Goal: Find specific page/section: Find specific page/section

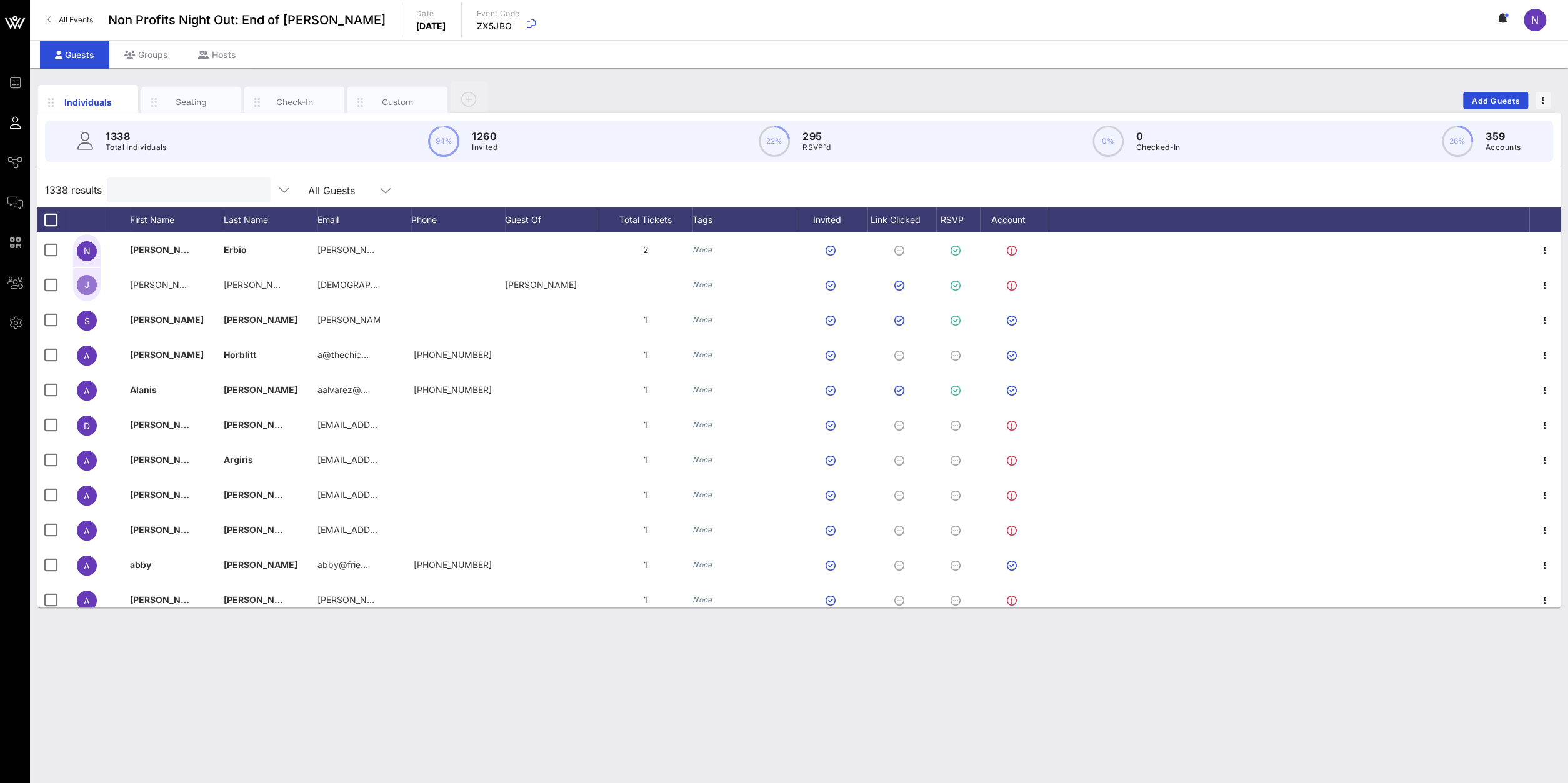
click at [240, 185] on input "text" at bounding box center [187, 190] width 146 height 17
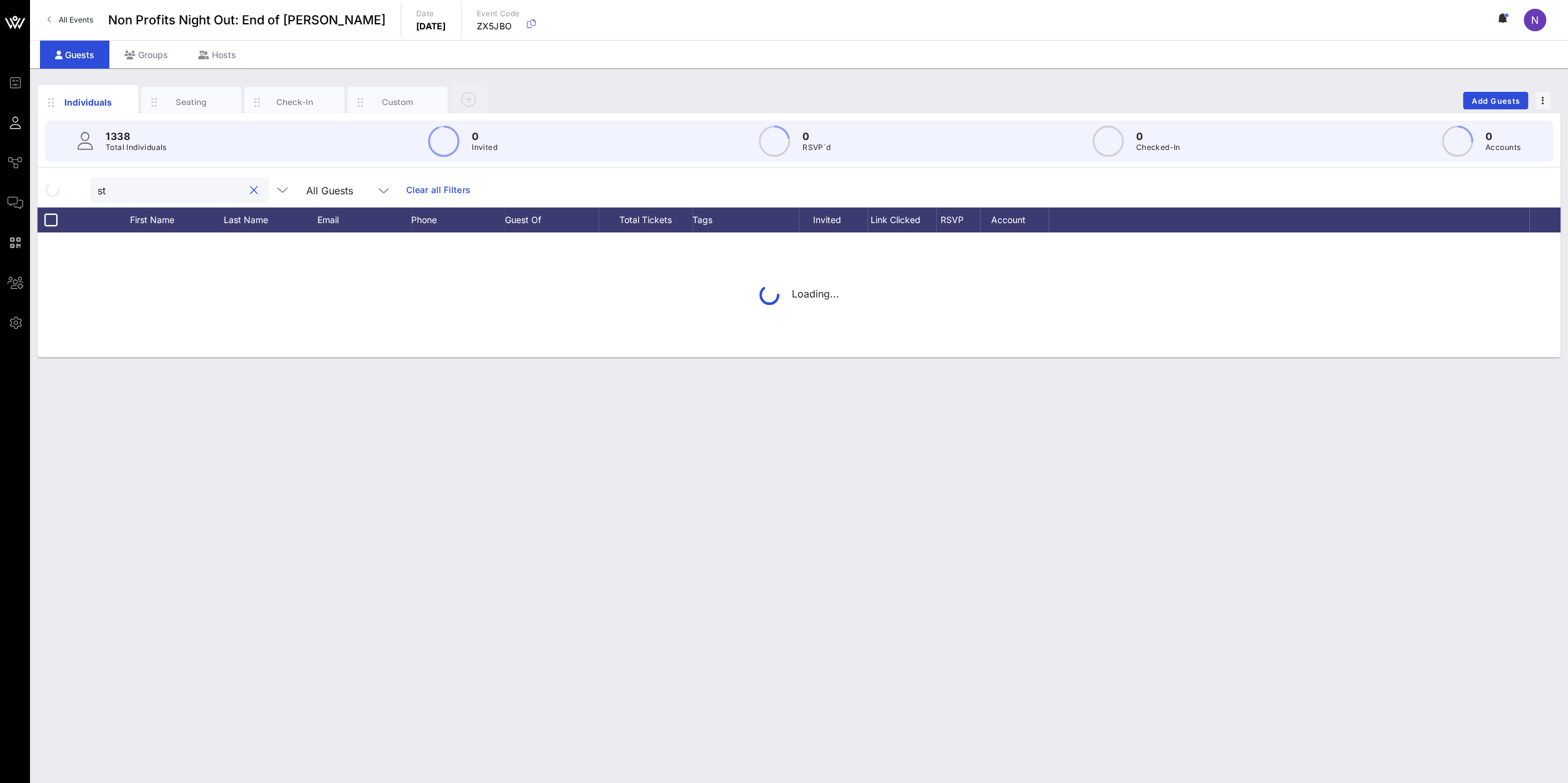
type input "s"
type input "a"
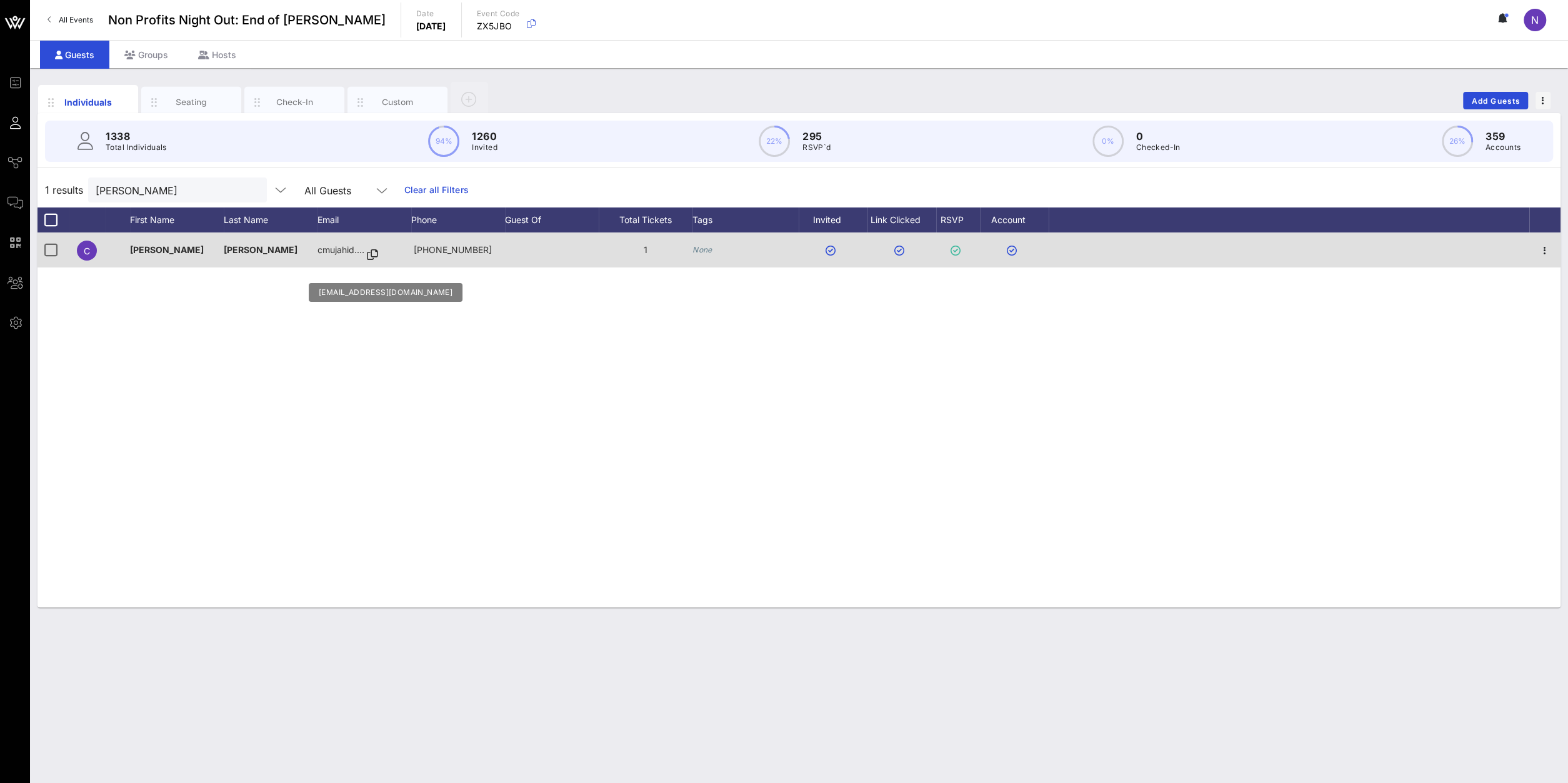
click at [376, 255] on icon at bounding box center [372, 255] width 11 height 1
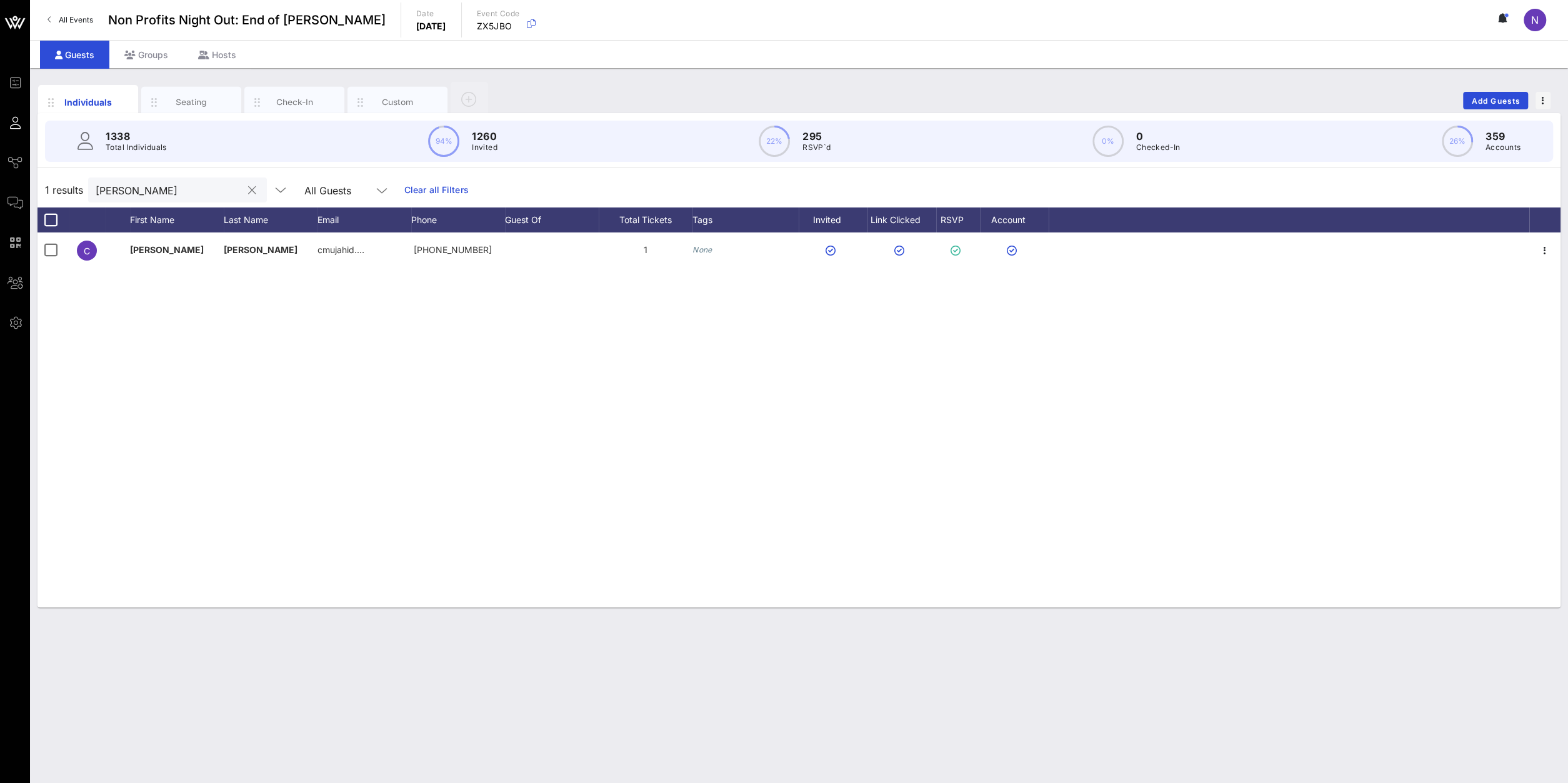
drag, startPoint x: 148, startPoint y: 198, endPoint x: -73, endPoint y: 166, distance: 223.3
drag, startPoint x: 154, startPoint y: 188, endPoint x: -134, endPoint y: 145, distance: 291.2
click at [96, 182] on input "[PERSON_NAME]" at bounding box center [169, 190] width 146 height 17
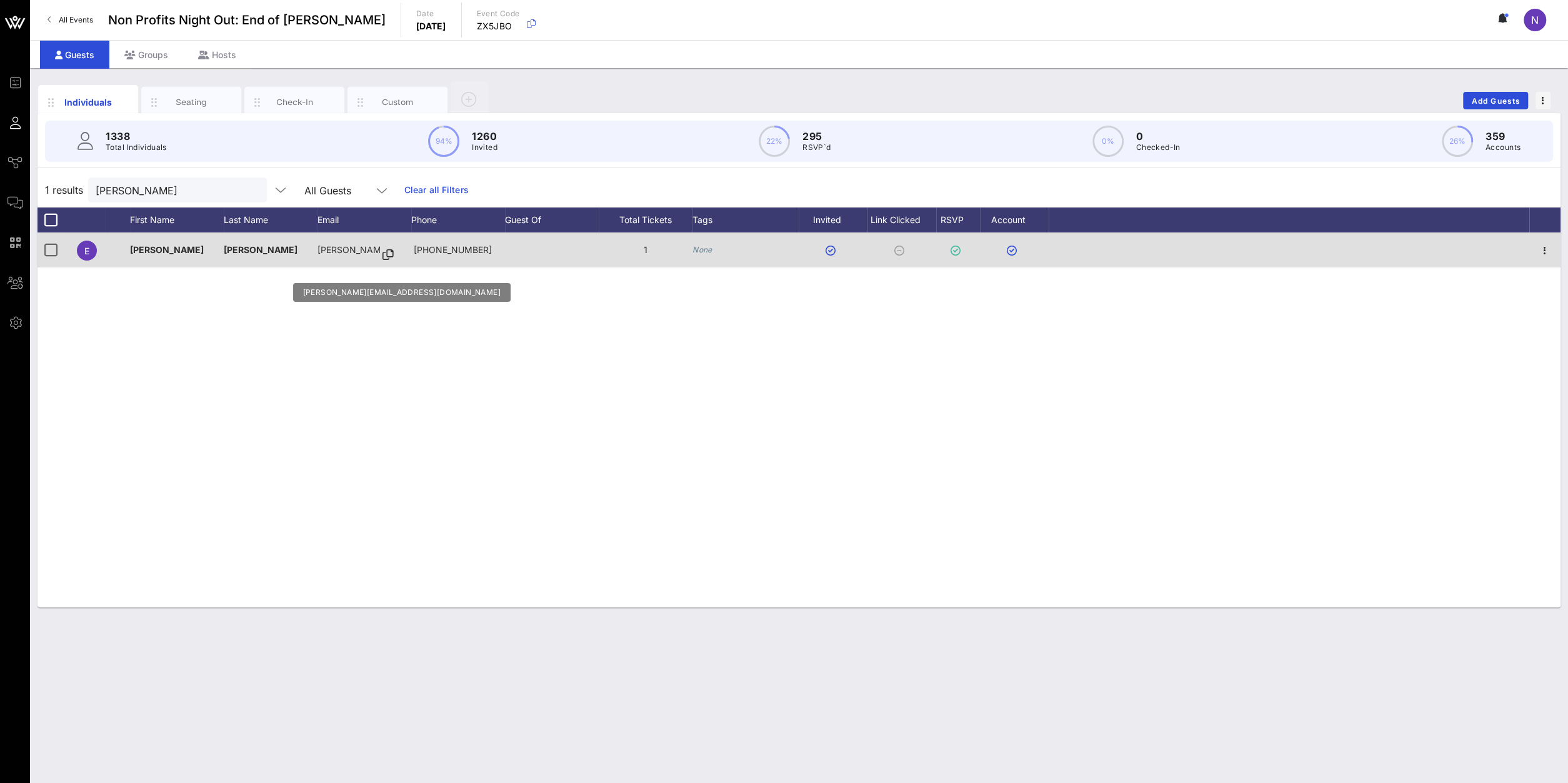
click at [382, 255] on icon at bounding box center [388, 255] width 11 height 1
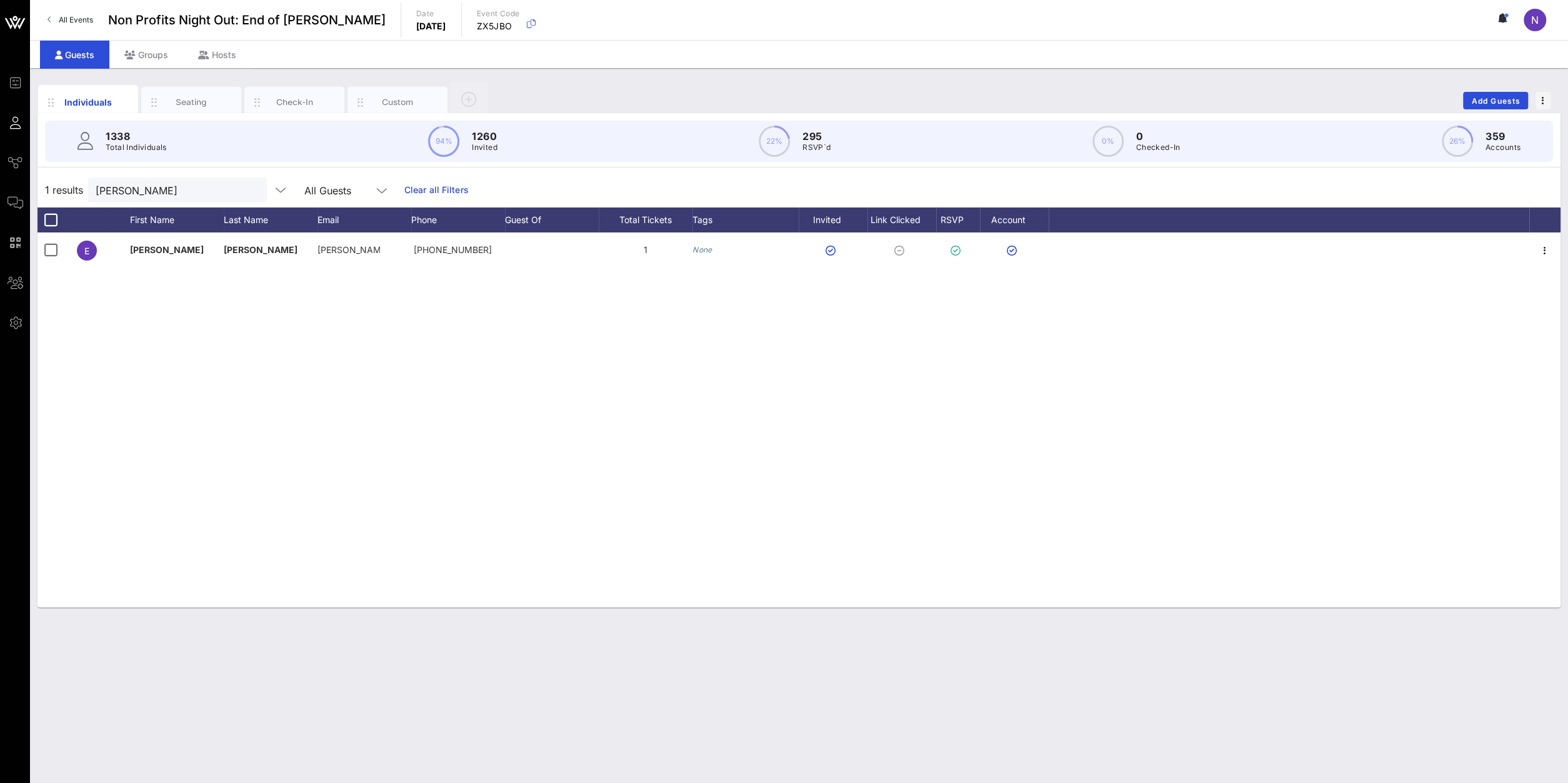
click at [162, 175] on div "1 results [PERSON_NAME] All Guests Clear all Filters" at bounding box center [799, 190] width 1523 height 35
click at [155, 189] on input "[PERSON_NAME]" at bounding box center [169, 190] width 146 height 17
drag, startPoint x: 149, startPoint y: 188, endPoint x: -123, endPoint y: 149, distance: 274.8
click at [97, 182] on input "[PERSON_NAME] b" at bounding box center [170, 190] width 146 height 17
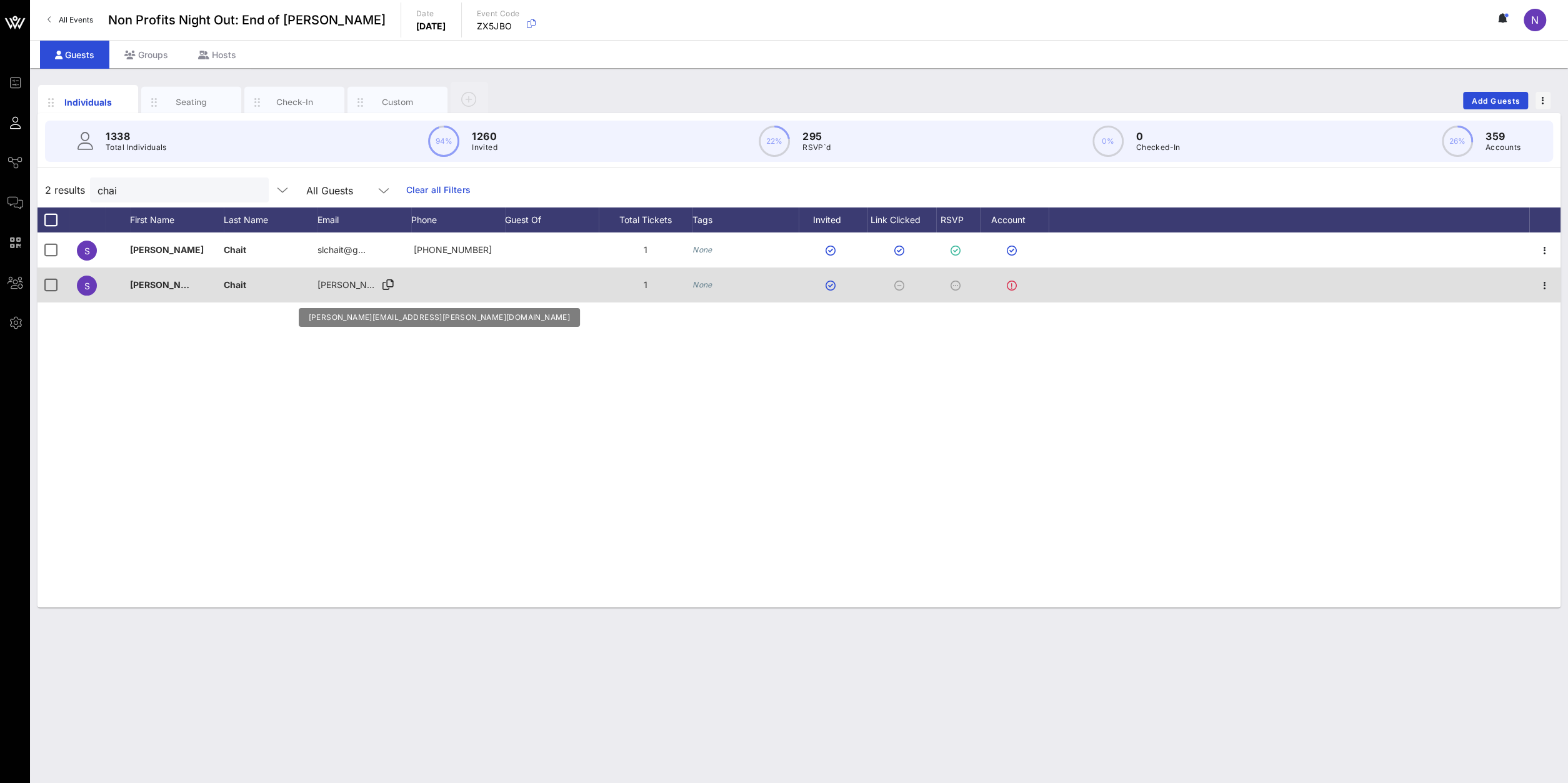
click at [386, 284] on icon at bounding box center [388, 285] width 11 height 1
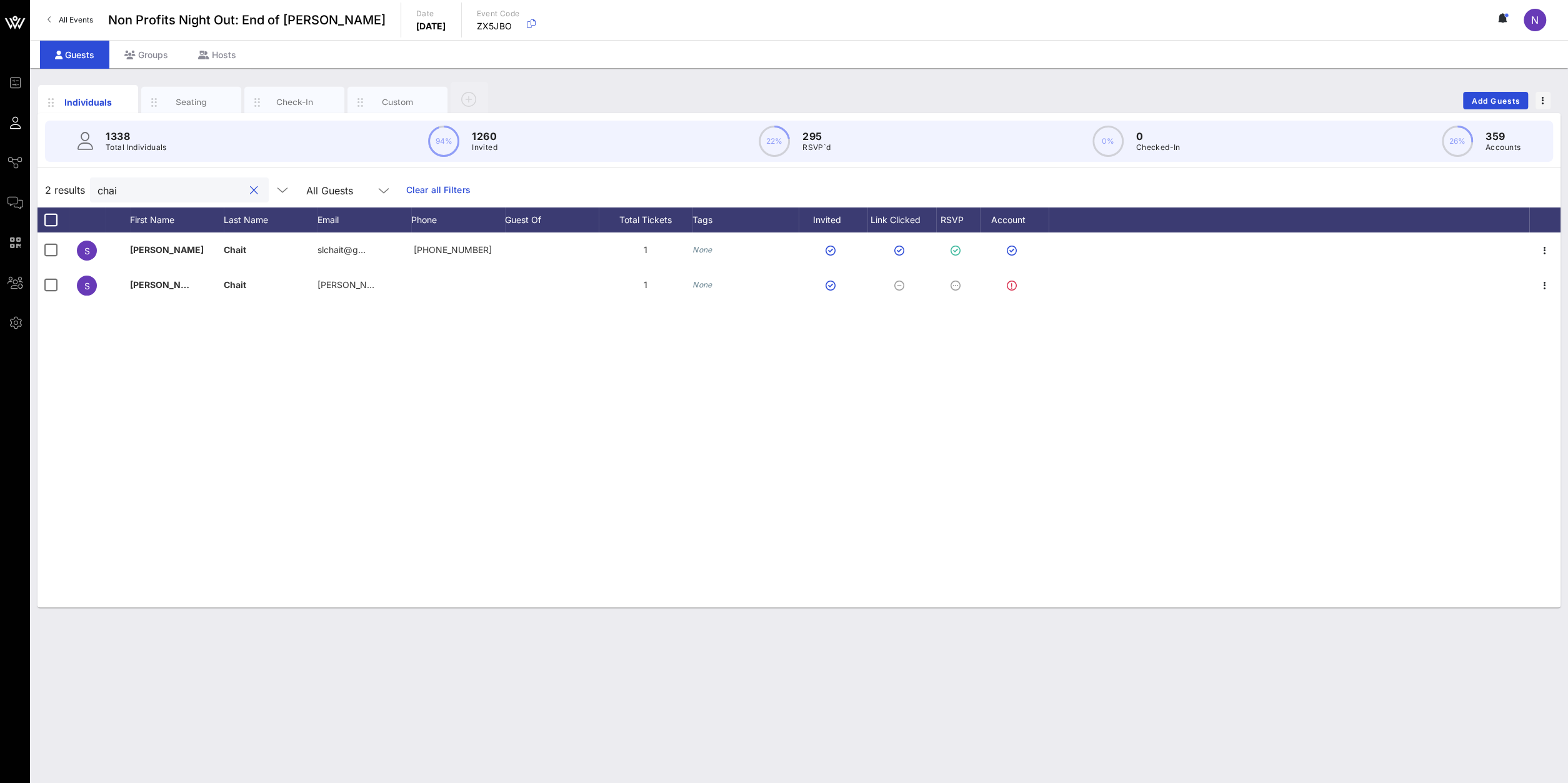
click at [148, 186] on input "chai" at bounding box center [170, 190] width 146 height 17
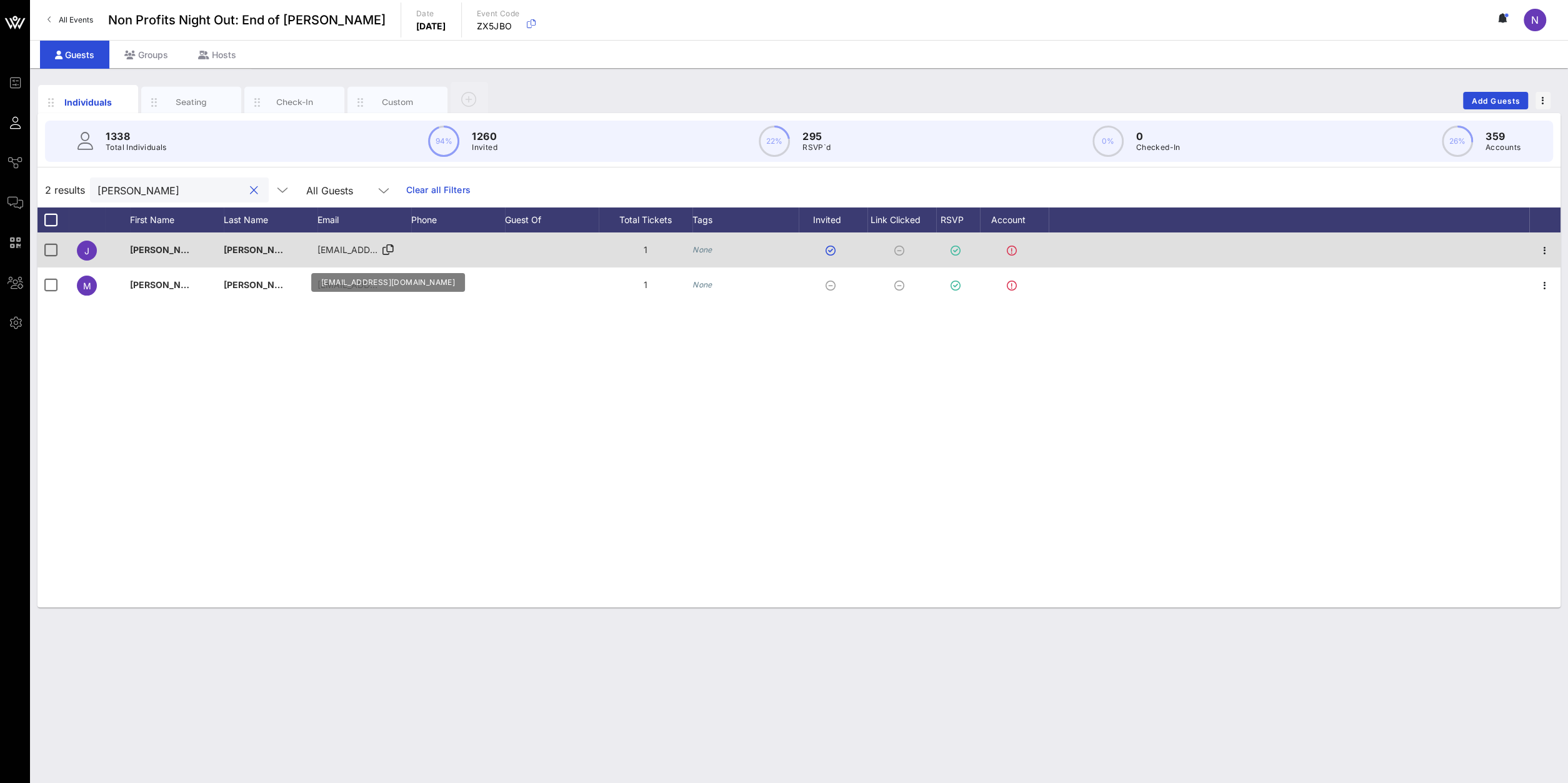
click at [390, 249] on icon at bounding box center [388, 250] width 11 height 1
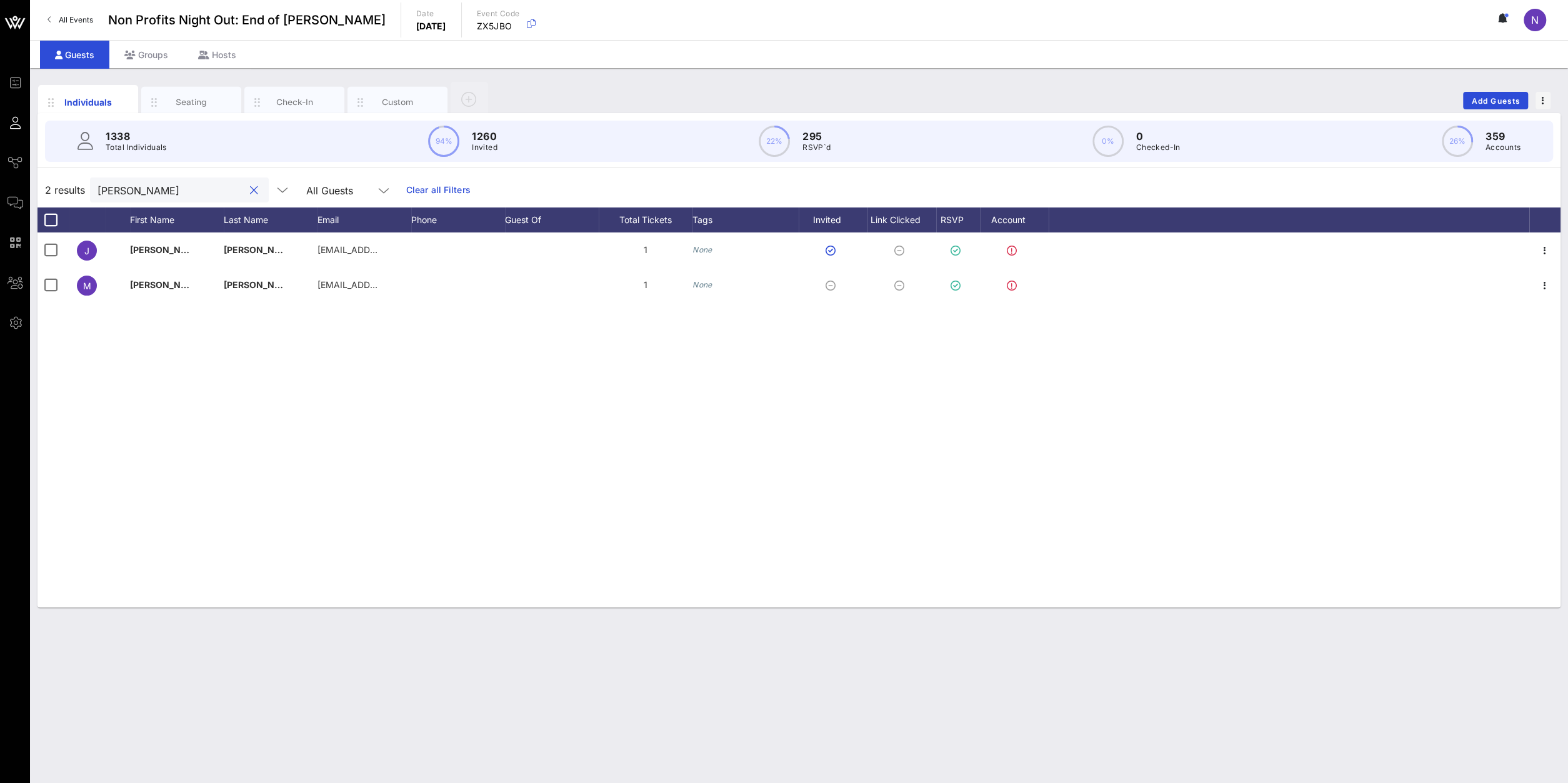
click at [167, 188] on input "[PERSON_NAME]" at bounding box center [170, 190] width 146 height 17
drag, startPoint x: 149, startPoint y: 188, endPoint x: -75, endPoint y: 168, distance: 224.9
click at [96, 182] on input "cosgr" at bounding box center [169, 190] width 146 height 17
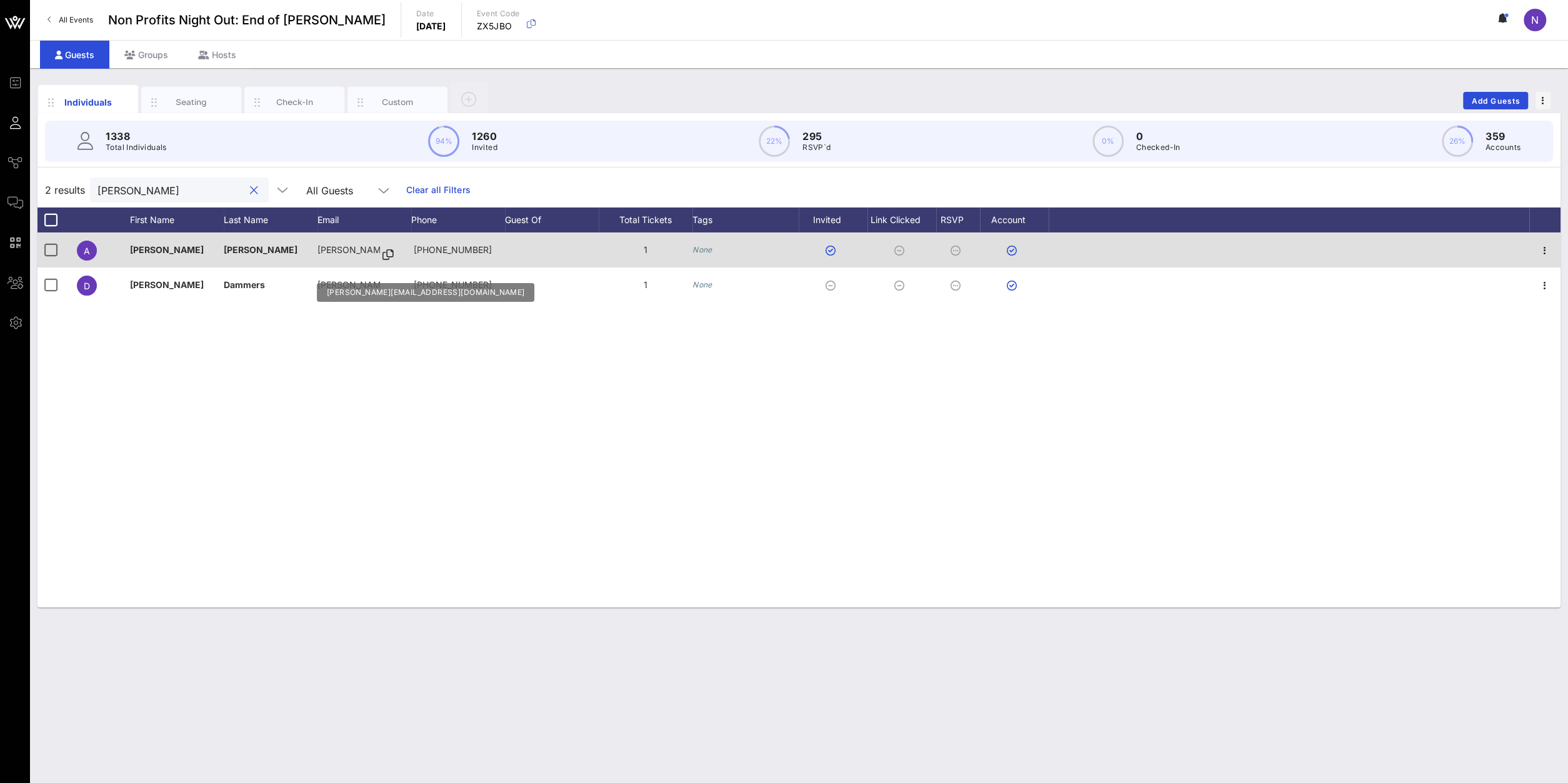
click at [382, 256] on icon at bounding box center [388, 255] width 11 height 1
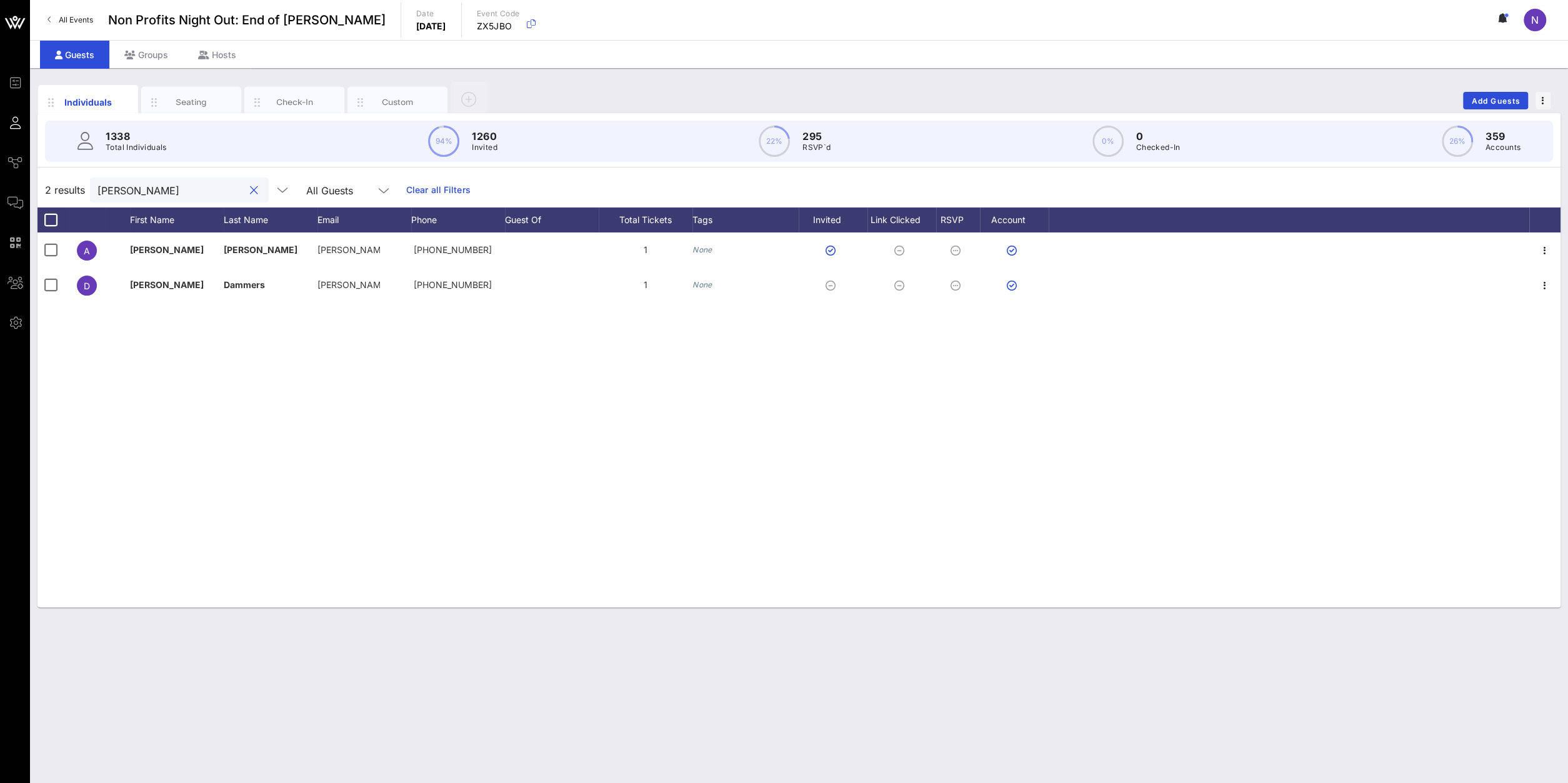
drag, startPoint x: 158, startPoint y: 190, endPoint x: -99, endPoint y: 181, distance: 257.2
click at [97, 182] on input "[PERSON_NAME]" at bounding box center [170, 190] width 146 height 17
drag, startPoint x: 115, startPoint y: 188, endPoint x: -65, endPoint y: 193, distance: 180.1
drag, startPoint x: 147, startPoint y: 190, endPoint x: -99, endPoint y: 167, distance: 247.1
click at [97, 182] on input "klarc" at bounding box center [170, 190] width 146 height 17
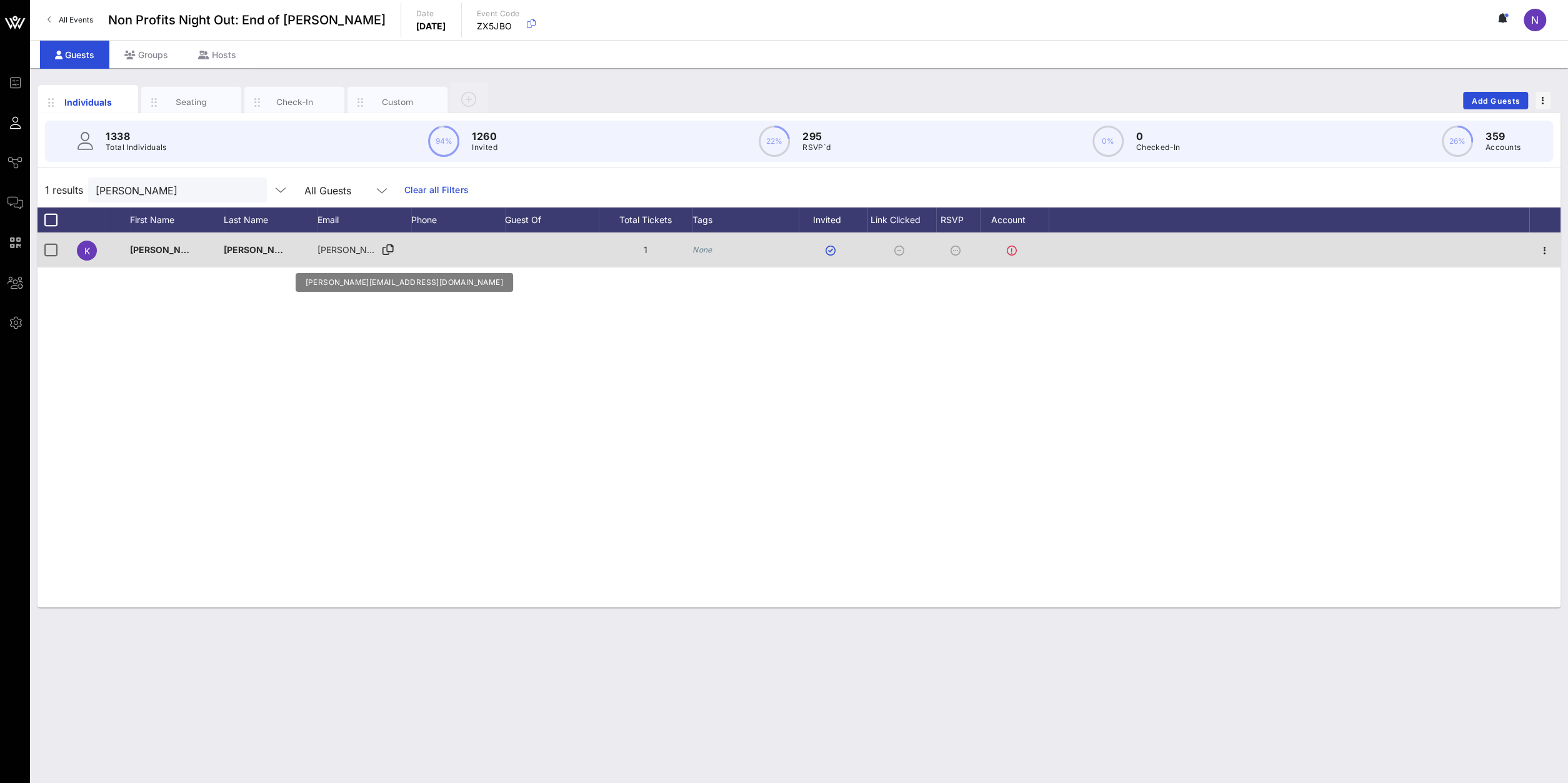
click at [390, 243] on div "[PERSON_NAME][EMAIL_ADDRESS][DOMAIN_NAME]" at bounding box center [364, 250] width 94 height 35
click at [386, 249] on icon at bounding box center [388, 250] width 11 height 1
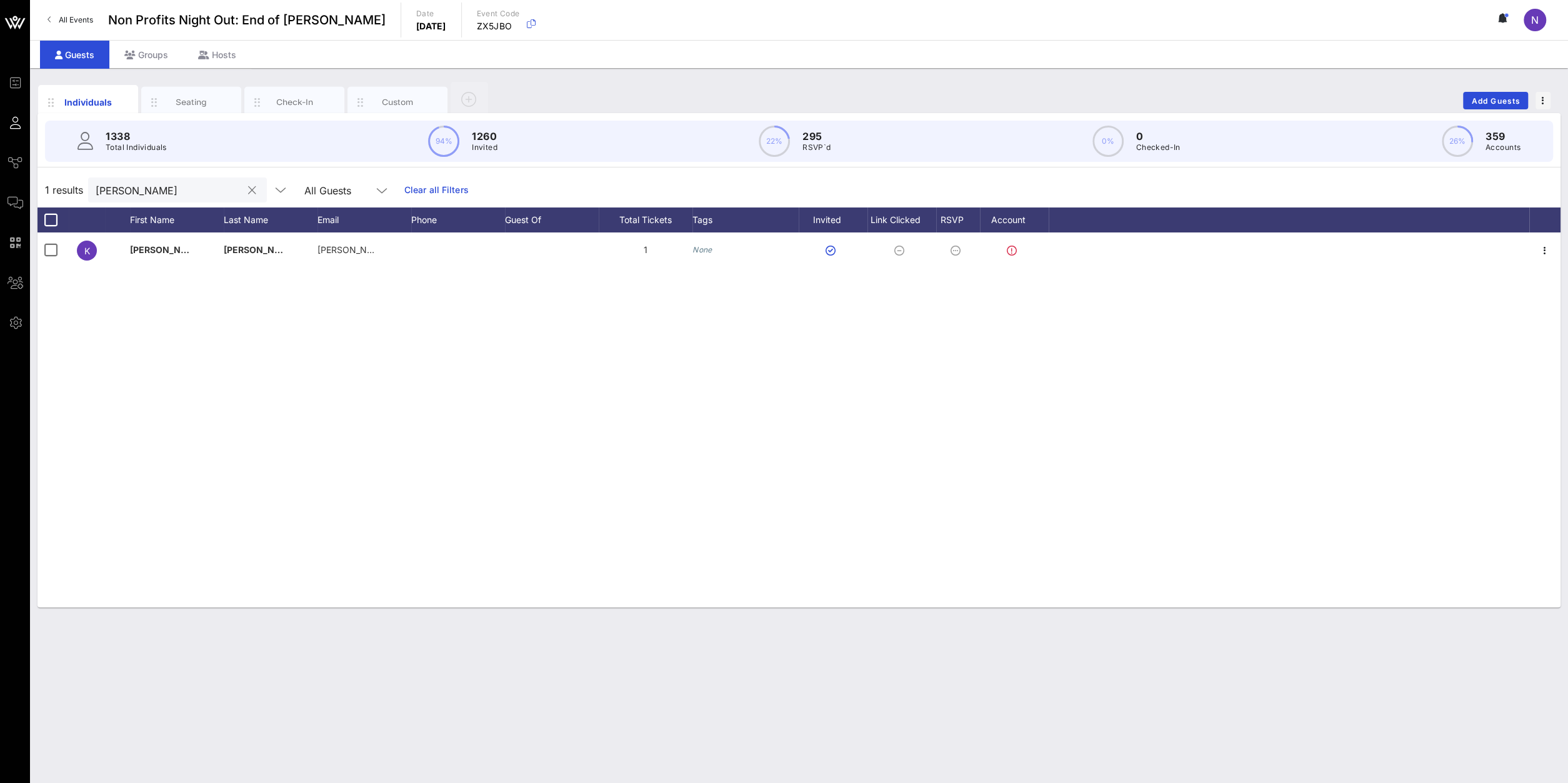
drag, startPoint x: 143, startPoint y: 194, endPoint x: -183, endPoint y: 182, distance: 326.2
click at [96, 182] on input "[PERSON_NAME]" at bounding box center [169, 190] width 146 height 17
drag, startPoint x: 163, startPoint y: 181, endPoint x: -101, endPoint y: 167, distance: 264.4
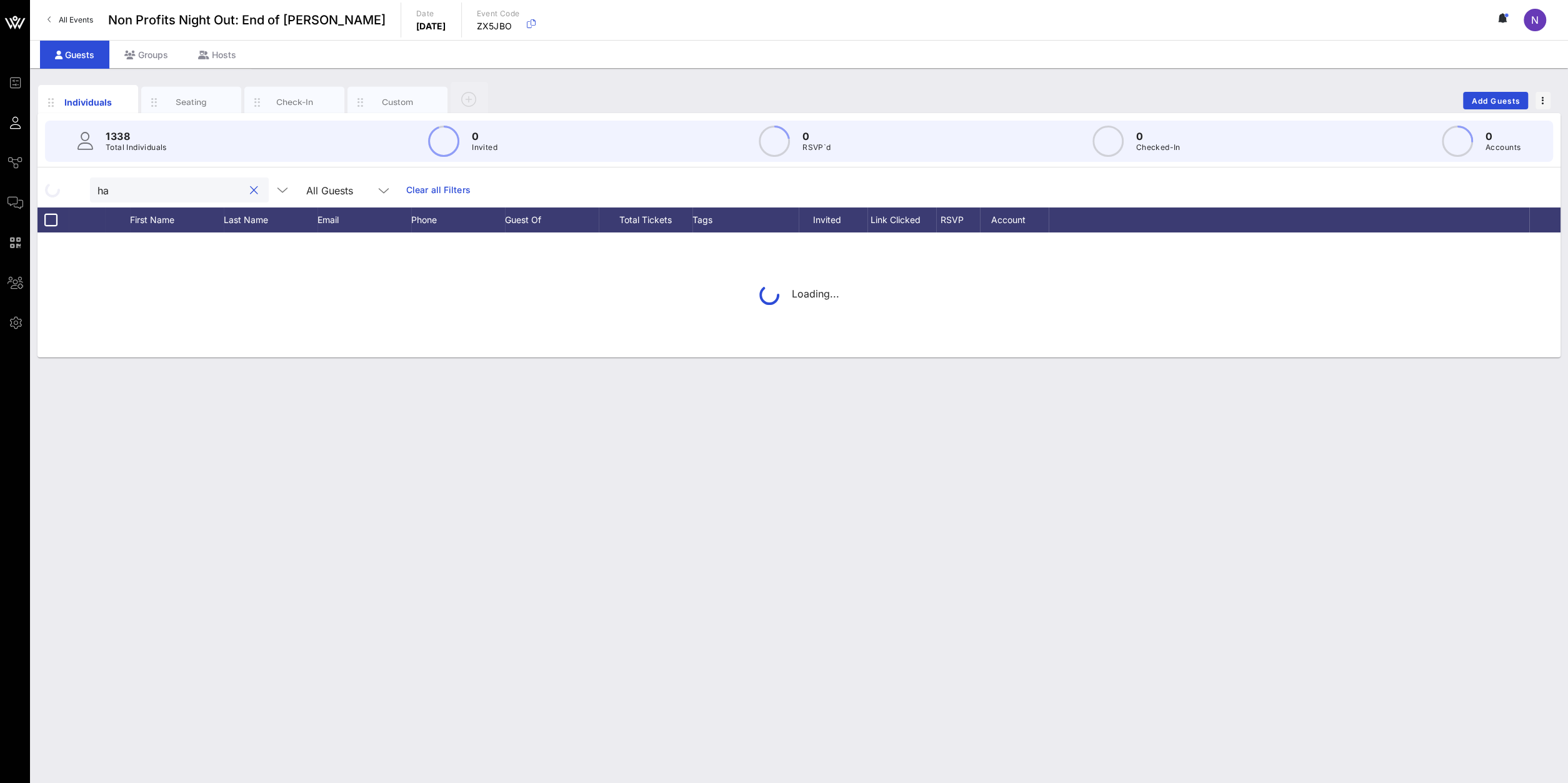
type input "h"
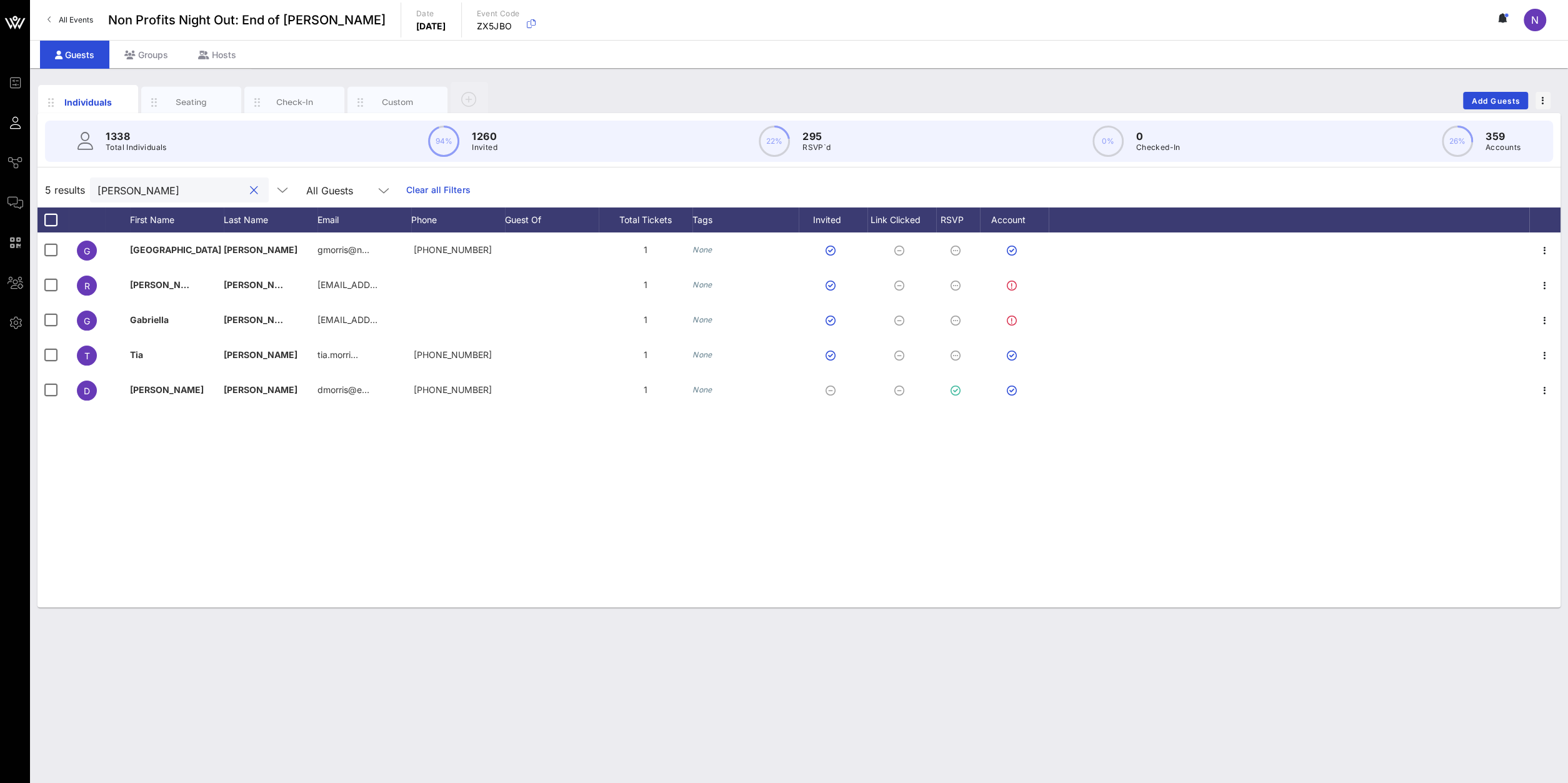
drag, startPoint x: 143, startPoint y: 192, endPoint x: -108, endPoint y: 178, distance: 251.4
click at [97, 182] on input "[PERSON_NAME]" at bounding box center [170, 190] width 146 height 17
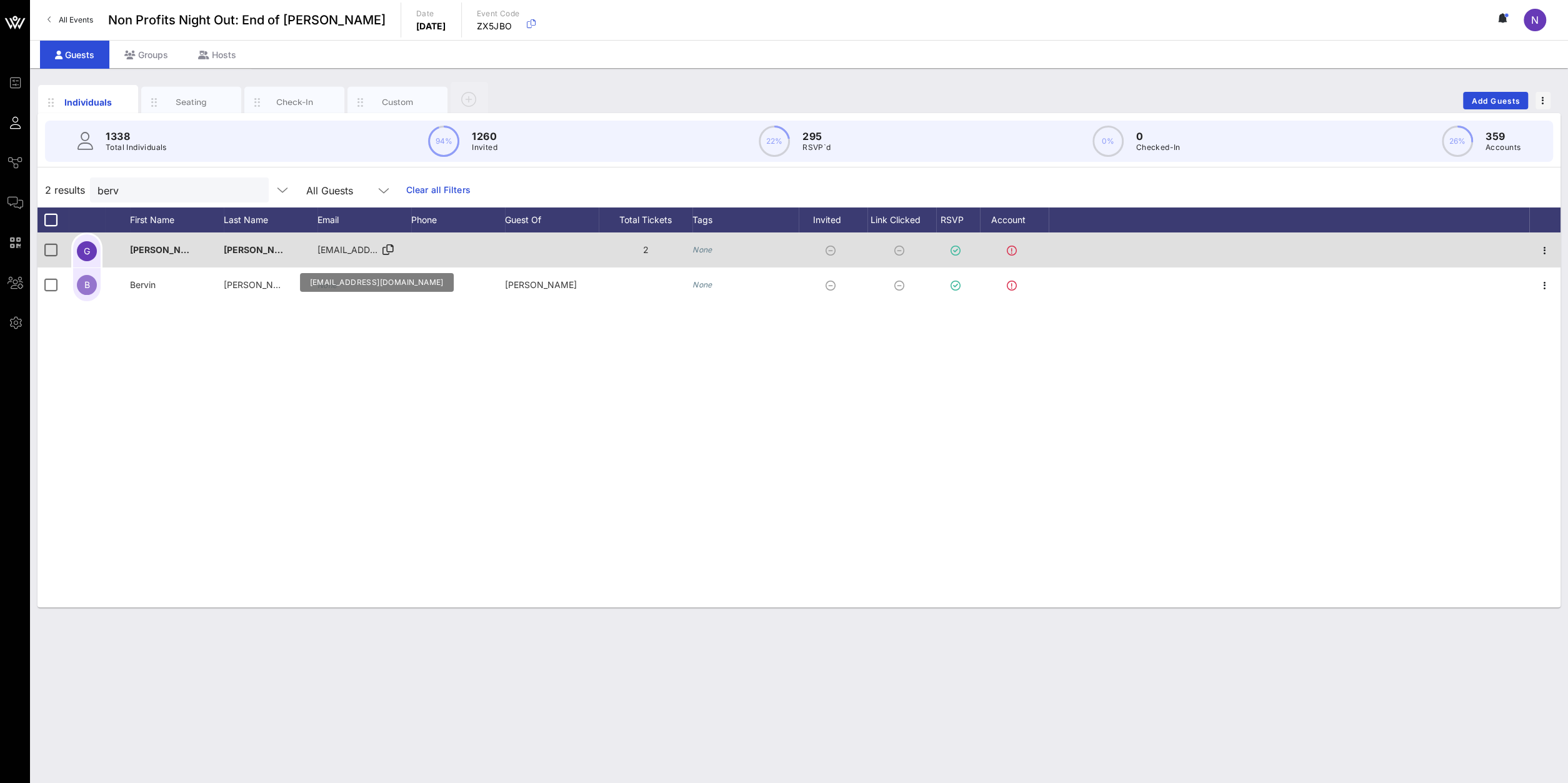
click at [388, 249] on icon at bounding box center [388, 250] width 11 height 1
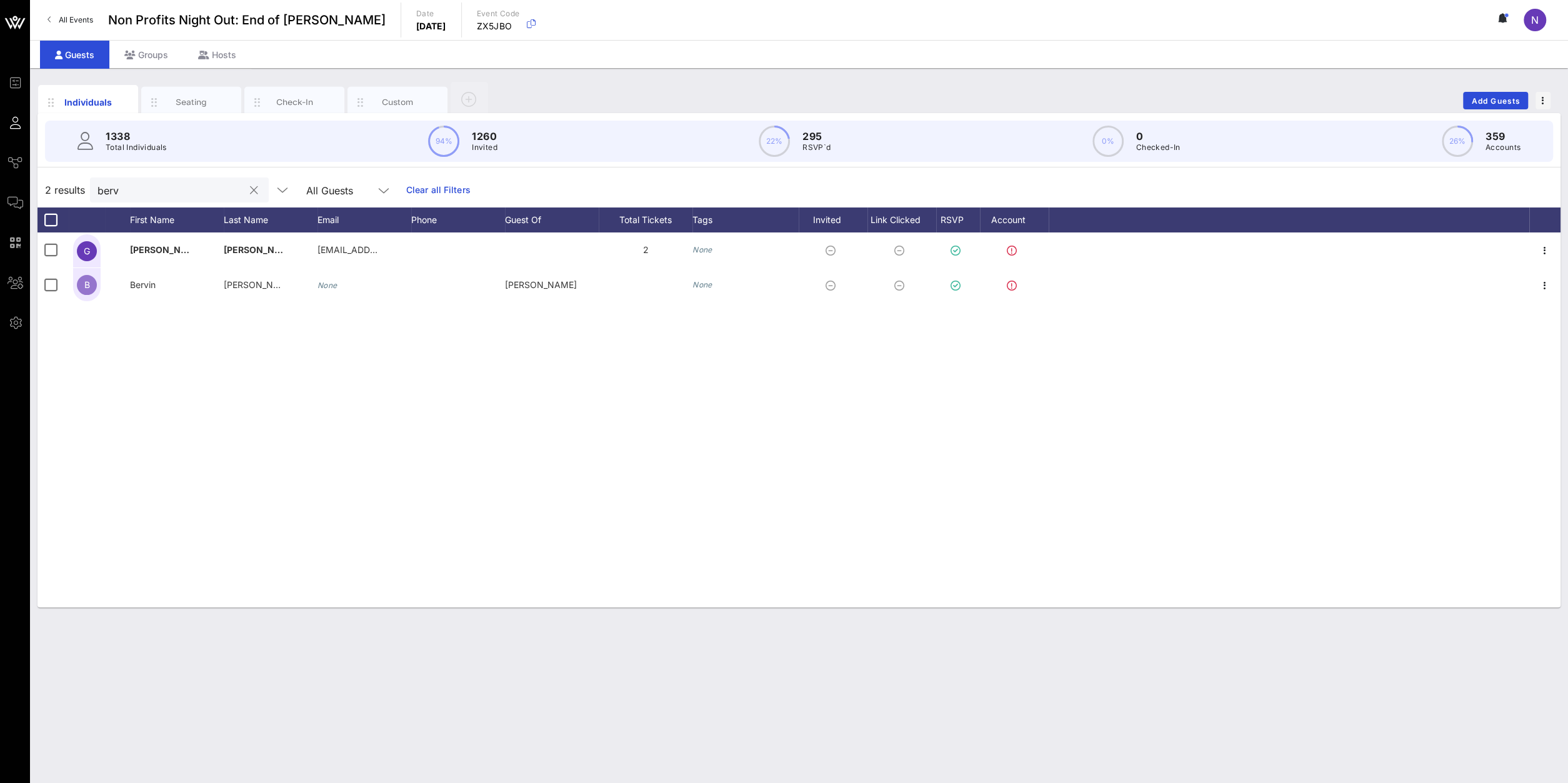
click at [142, 202] on div "berv" at bounding box center [170, 190] width 146 height 25
click at [138, 192] on input "berv" at bounding box center [170, 190] width 146 height 17
type input "k"
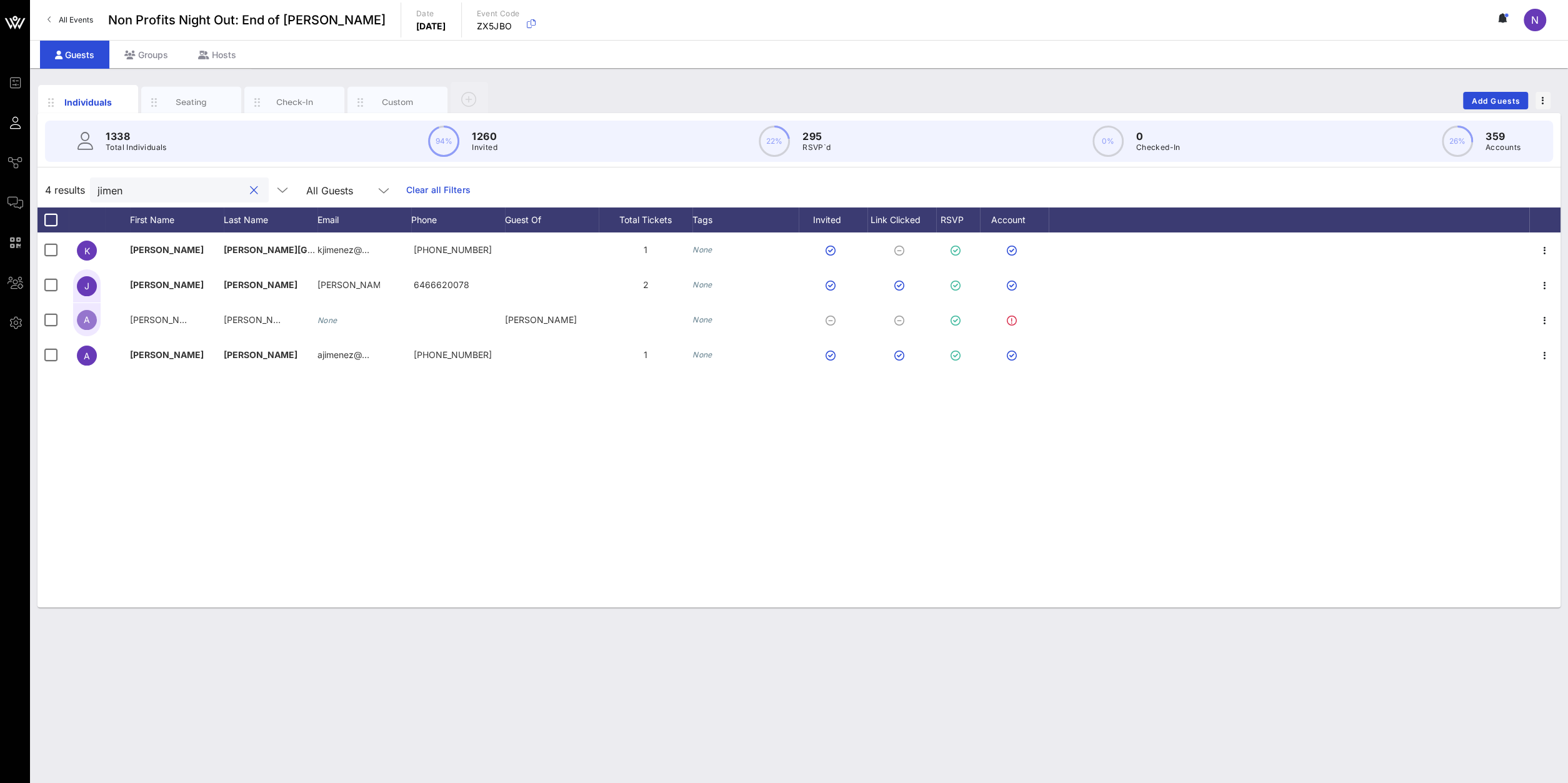
drag, startPoint x: 159, startPoint y: 189, endPoint x: -60, endPoint y: 182, distance: 219.1
click at [97, 182] on input "jimen" at bounding box center [170, 190] width 146 height 17
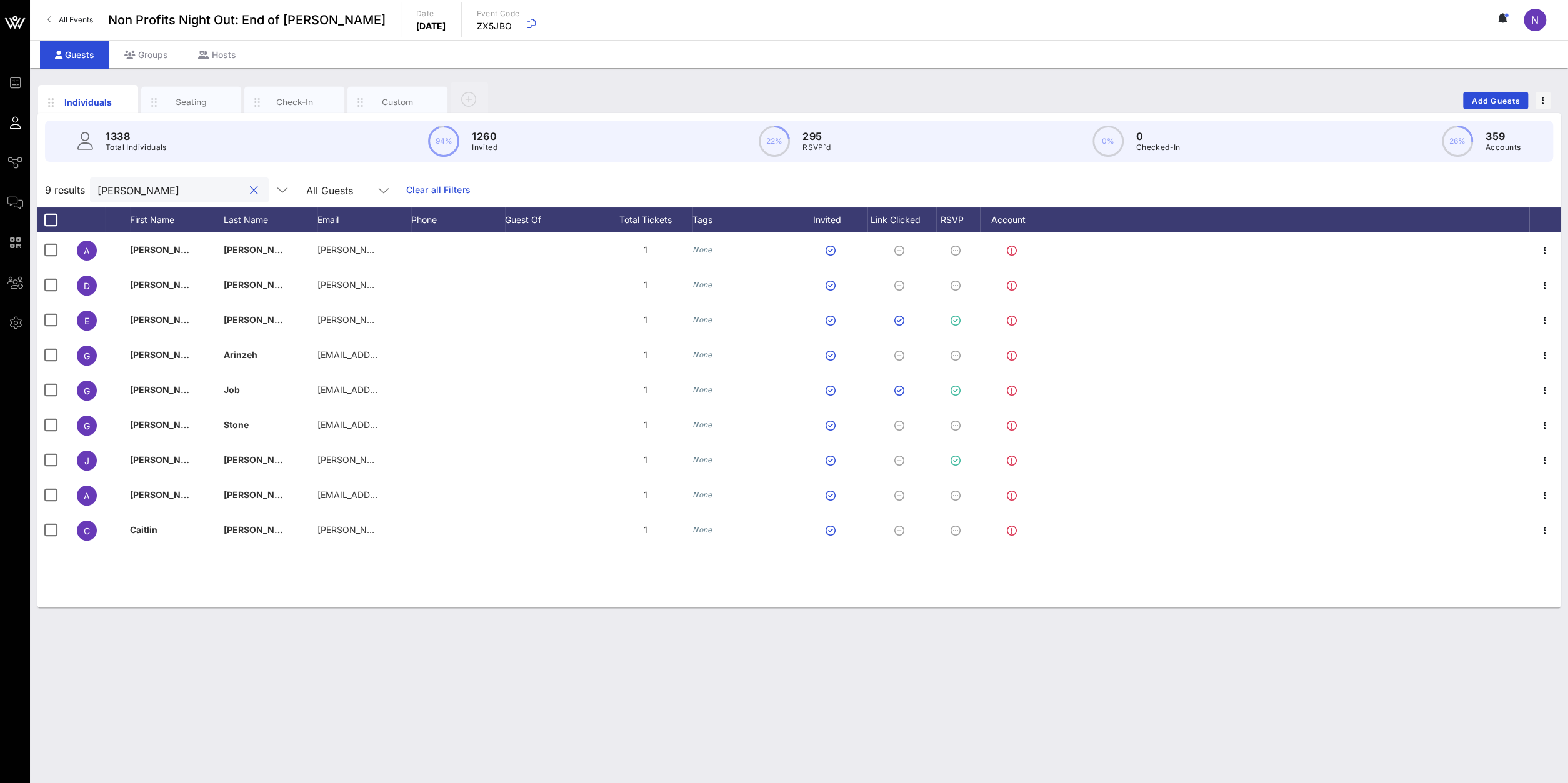
drag, startPoint x: 130, startPoint y: 190, endPoint x: -88, endPoint y: 181, distance: 218.2
click at [97, 182] on input "[PERSON_NAME]" at bounding box center [170, 190] width 146 height 17
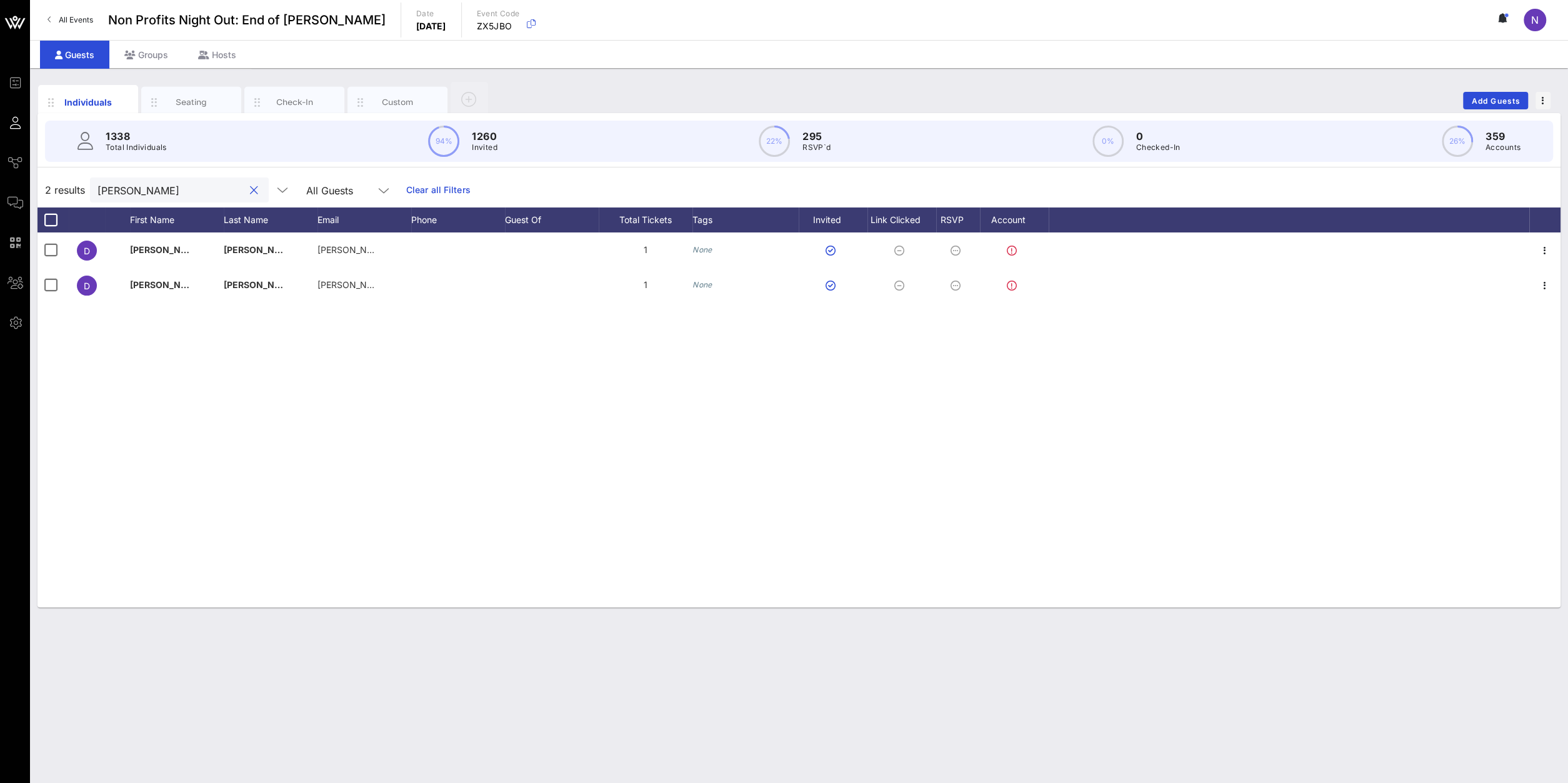
drag, startPoint x: 152, startPoint y: 187, endPoint x: -124, endPoint y: 166, distance: 276.8
click at [97, 182] on input "[PERSON_NAME]" at bounding box center [170, 190] width 146 height 17
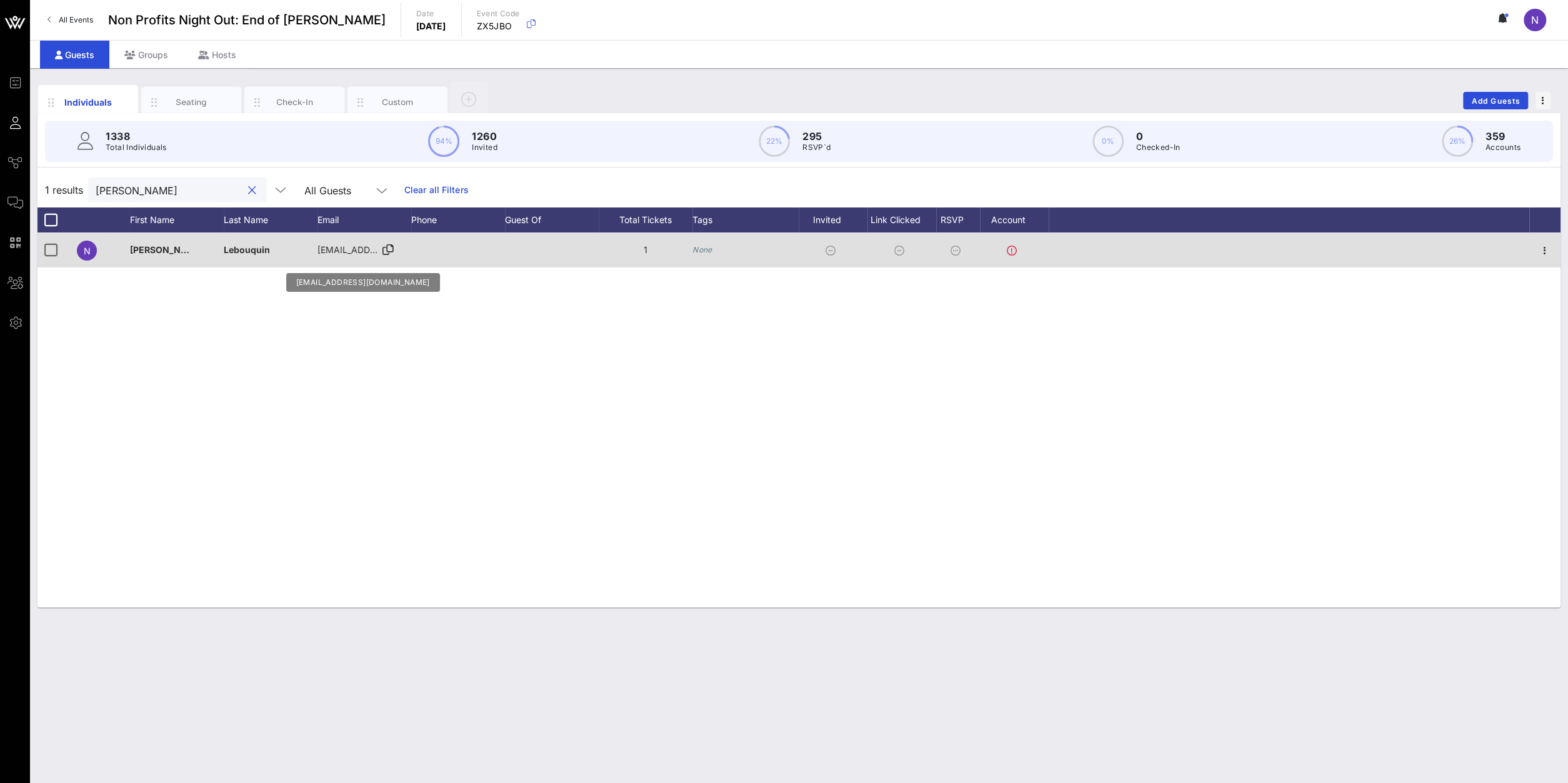
type input "[PERSON_NAME]"
click at [384, 249] on icon at bounding box center [388, 250] width 11 height 1
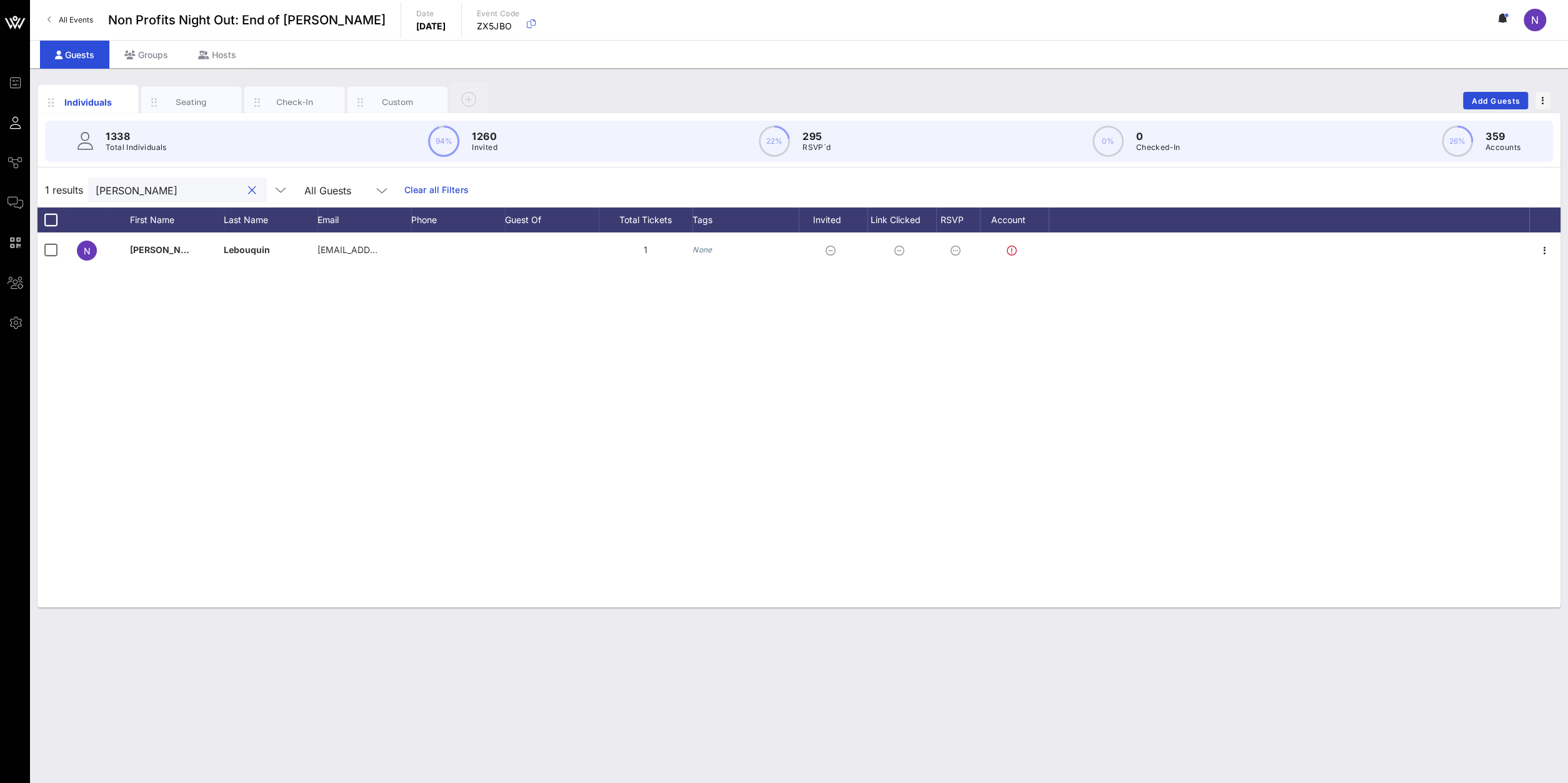
click at [202, 197] on input "[PERSON_NAME]" at bounding box center [169, 190] width 146 height 17
click at [248, 188] on button "clear icon" at bounding box center [252, 190] width 8 height 13
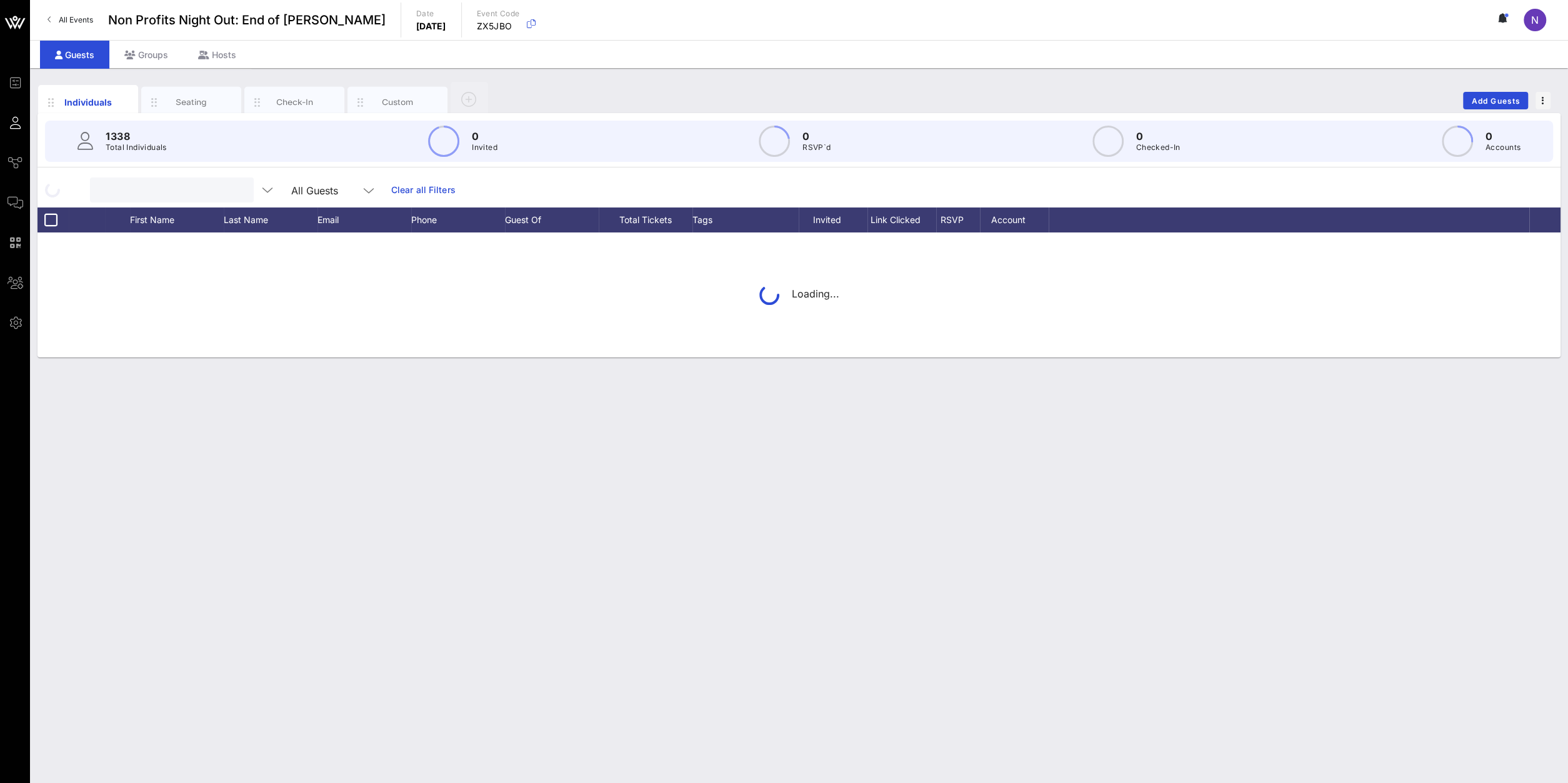
click at [185, 193] on input "text" at bounding box center [170, 190] width 146 height 17
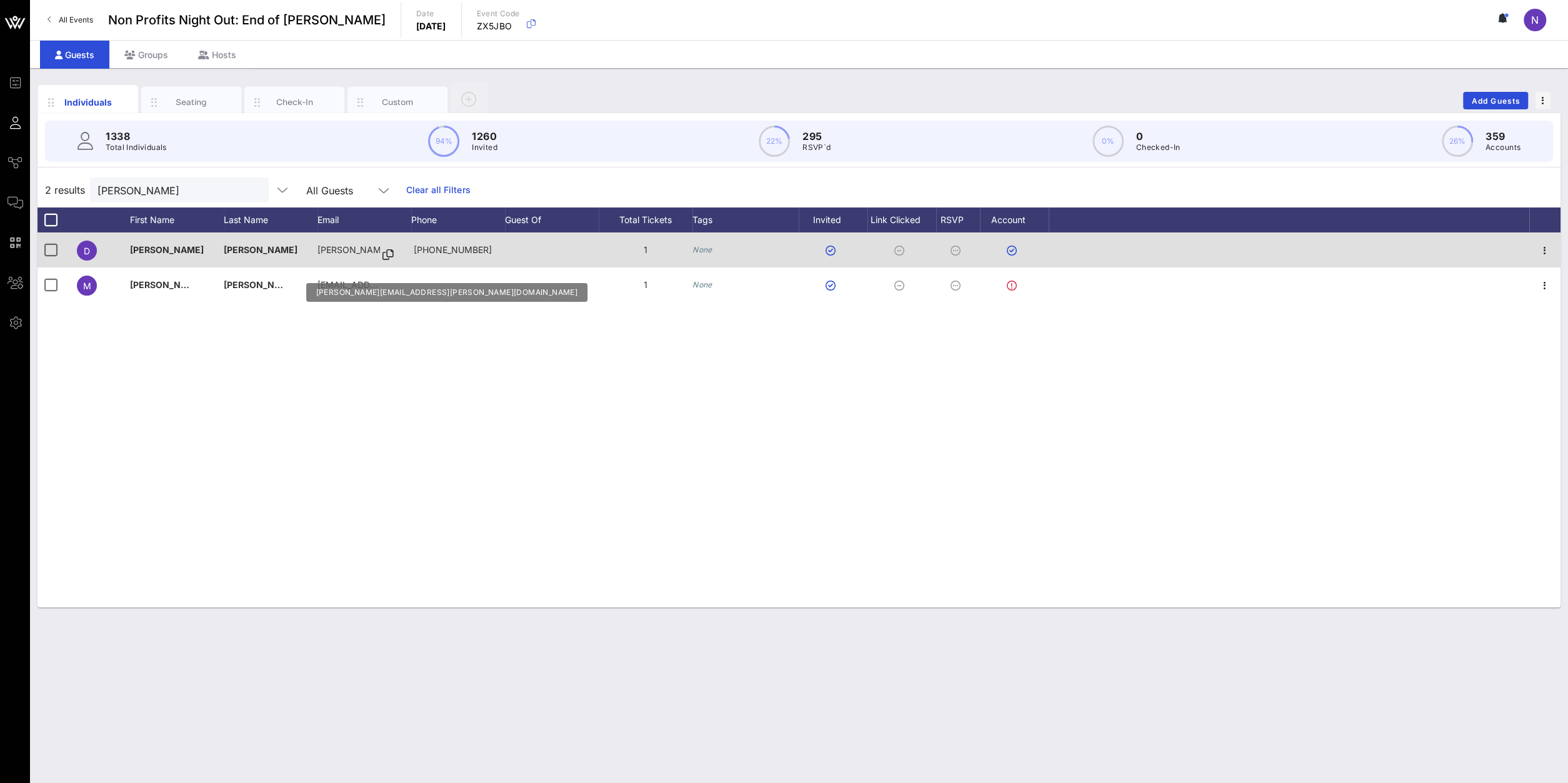
click at [382, 255] on icon at bounding box center [388, 255] width 11 height 1
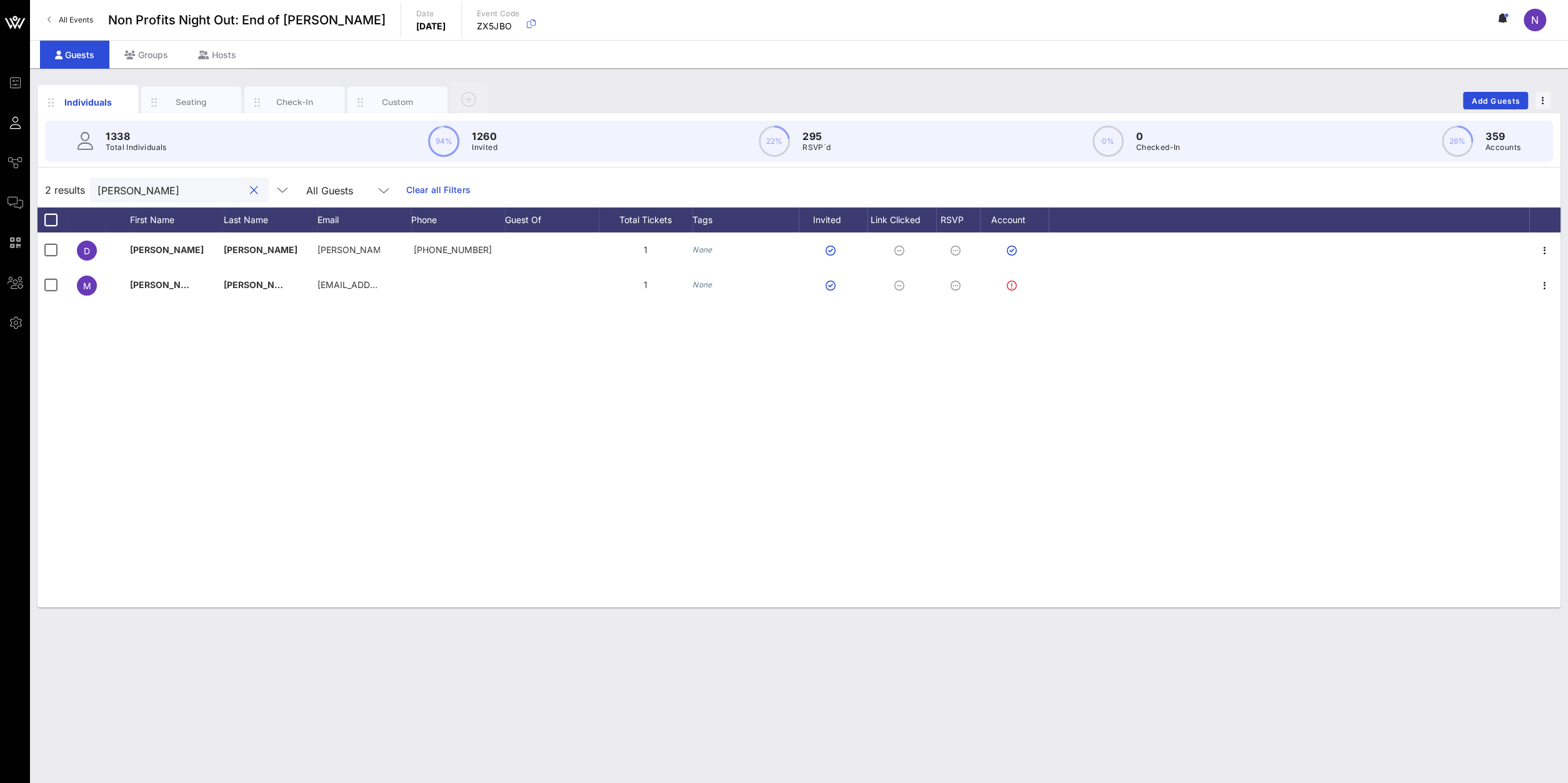
drag, startPoint x: 136, startPoint y: 192, endPoint x: -123, endPoint y: 158, distance: 261.2
click at [97, 182] on input "[PERSON_NAME]" at bounding box center [170, 190] width 146 height 17
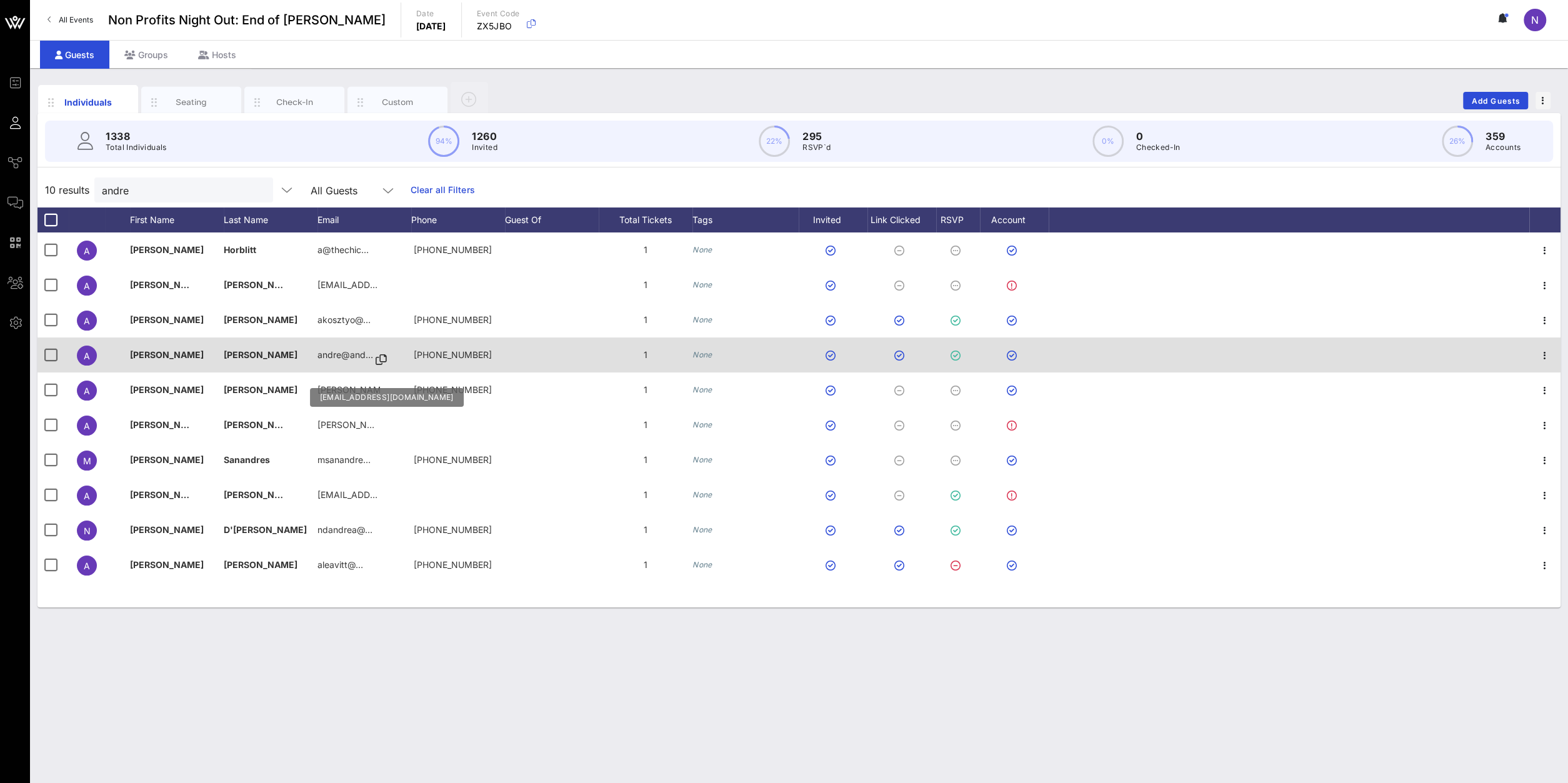
click at [382, 359] on icon at bounding box center [381, 360] width 11 height 1
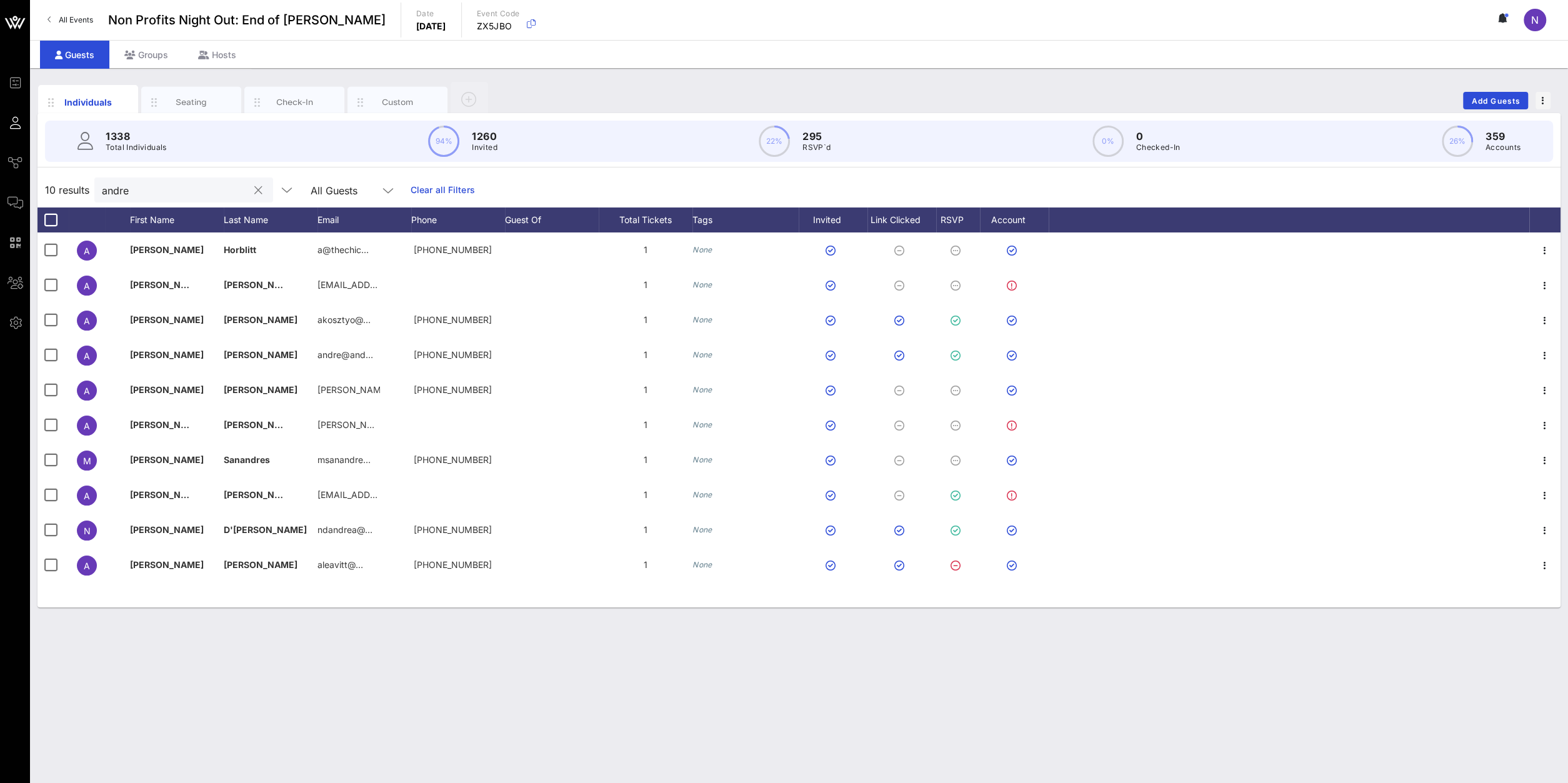
drag, startPoint x: 142, startPoint y: 188, endPoint x: -127, endPoint y: 165, distance: 270.0
click at [102, 182] on input "andre" at bounding box center [175, 190] width 146 height 17
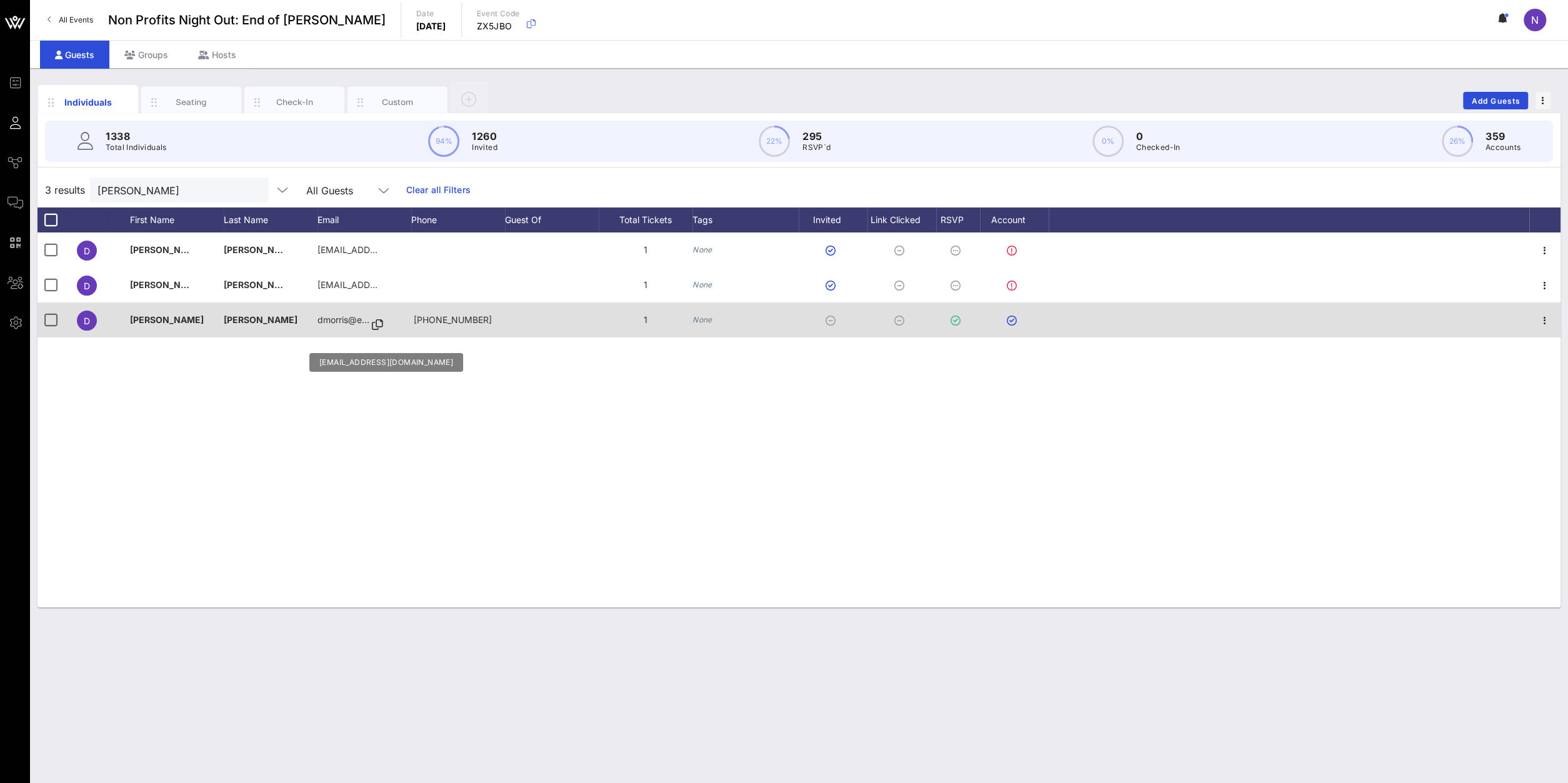
click at [381, 324] on icon at bounding box center [377, 325] width 11 height 1
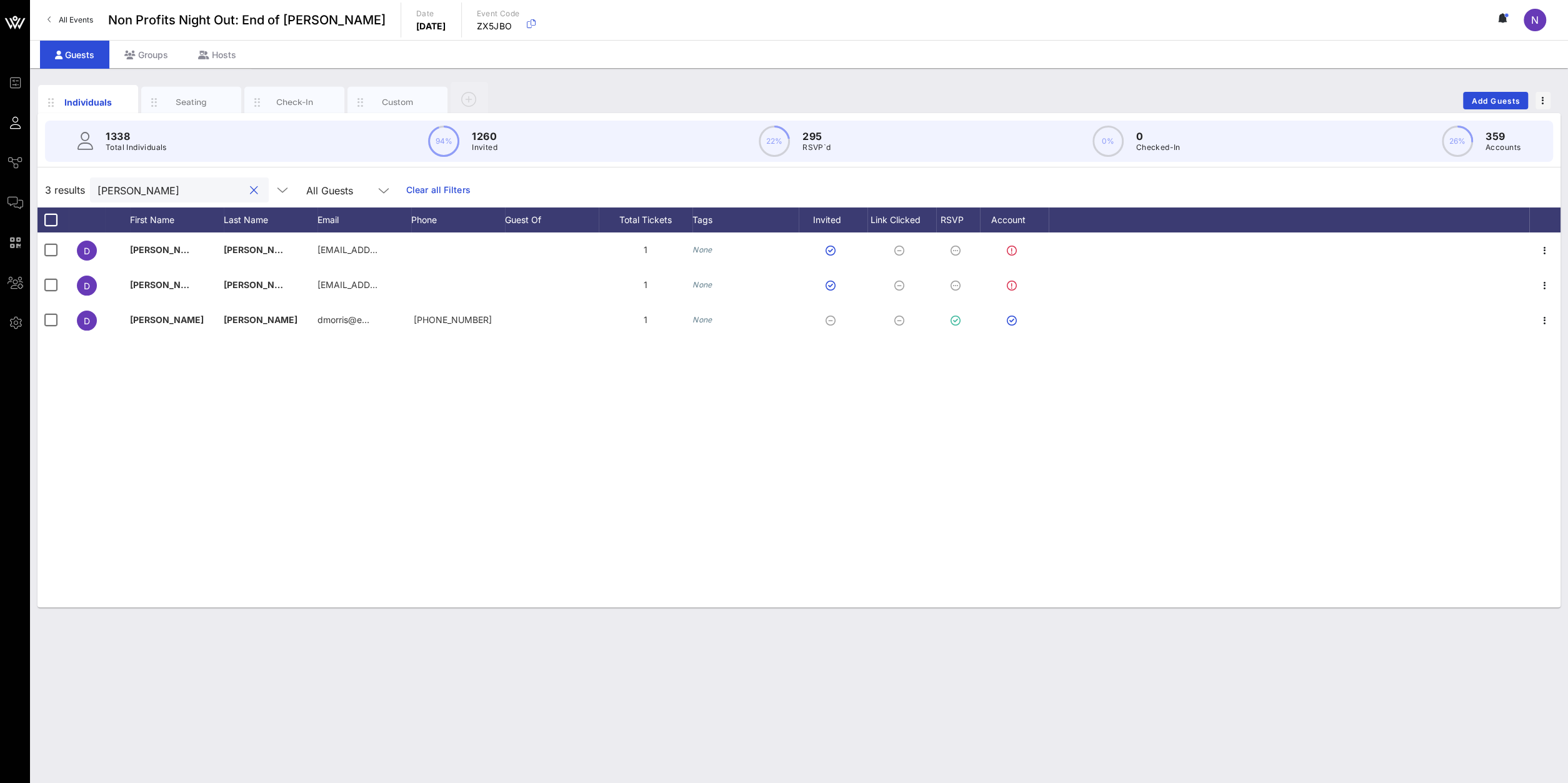
click at [148, 192] on input "[PERSON_NAME]" at bounding box center [170, 190] width 146 height 17
click at [124, 192] on input "myd" at bounding box center [169, 190] width 146 height 17
click at [135, 182] on input "[PERSON_NAME]" at bounding box center [170, 190] width 146 height 17
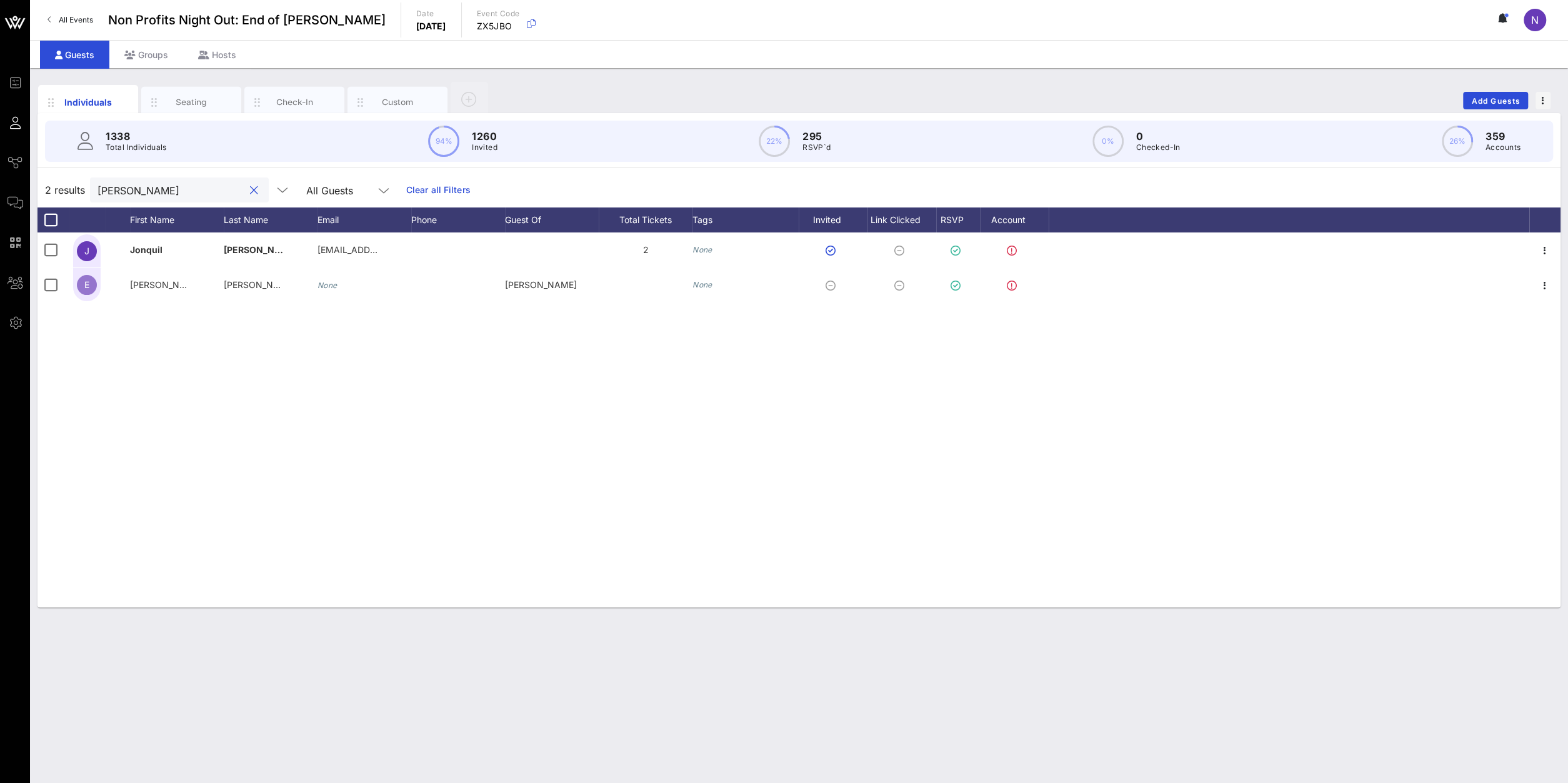
click at [135, 182] on input "[PERSON_NAME]" at bounding box center [170, 190] width 146 height 17
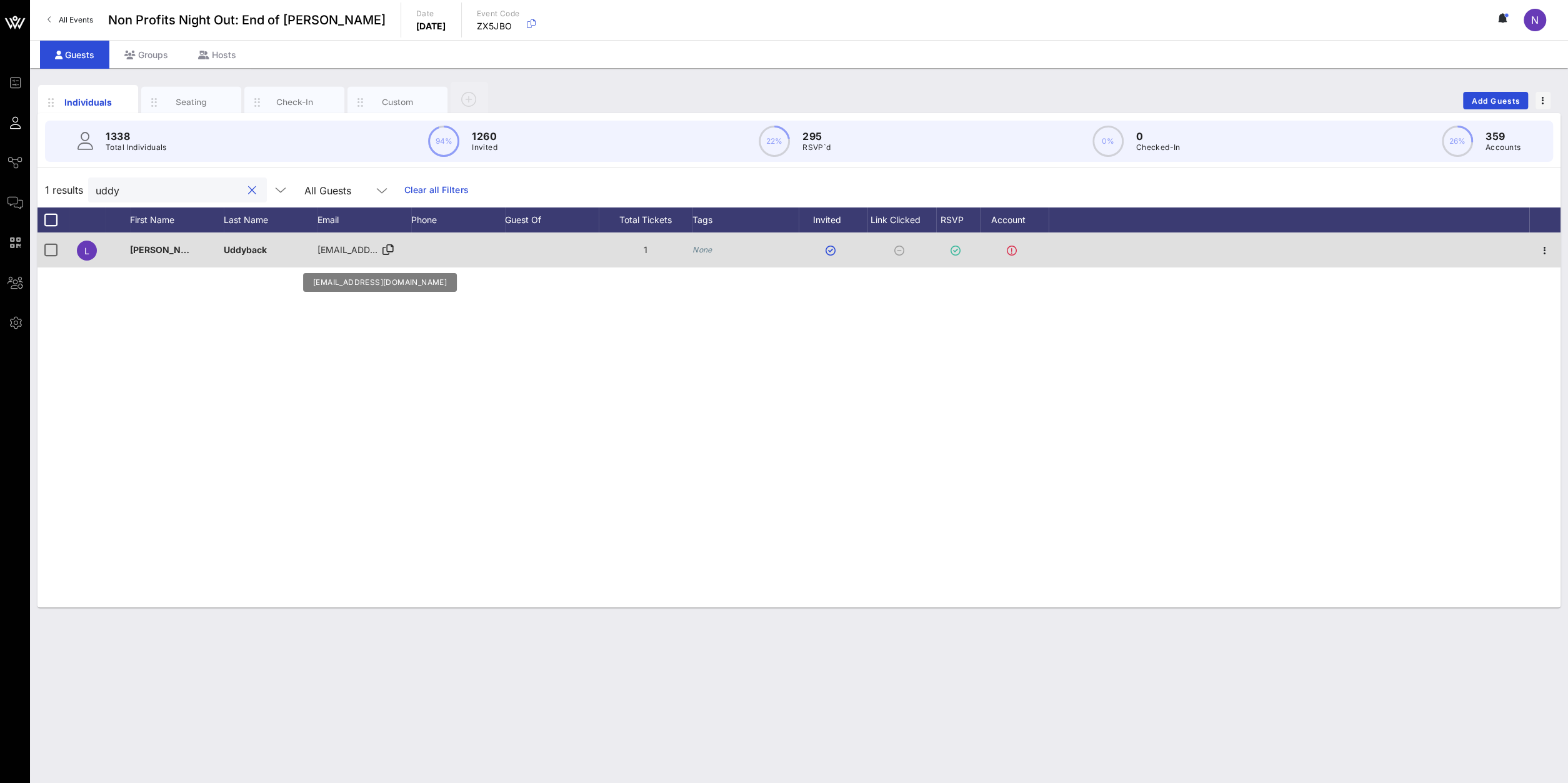
type input "uddy"
click at [390, 249] on icon at bounding box center [388, 250] width 11 height 1
